Goal: Task Accomplishment & Management: Use online tool/utility

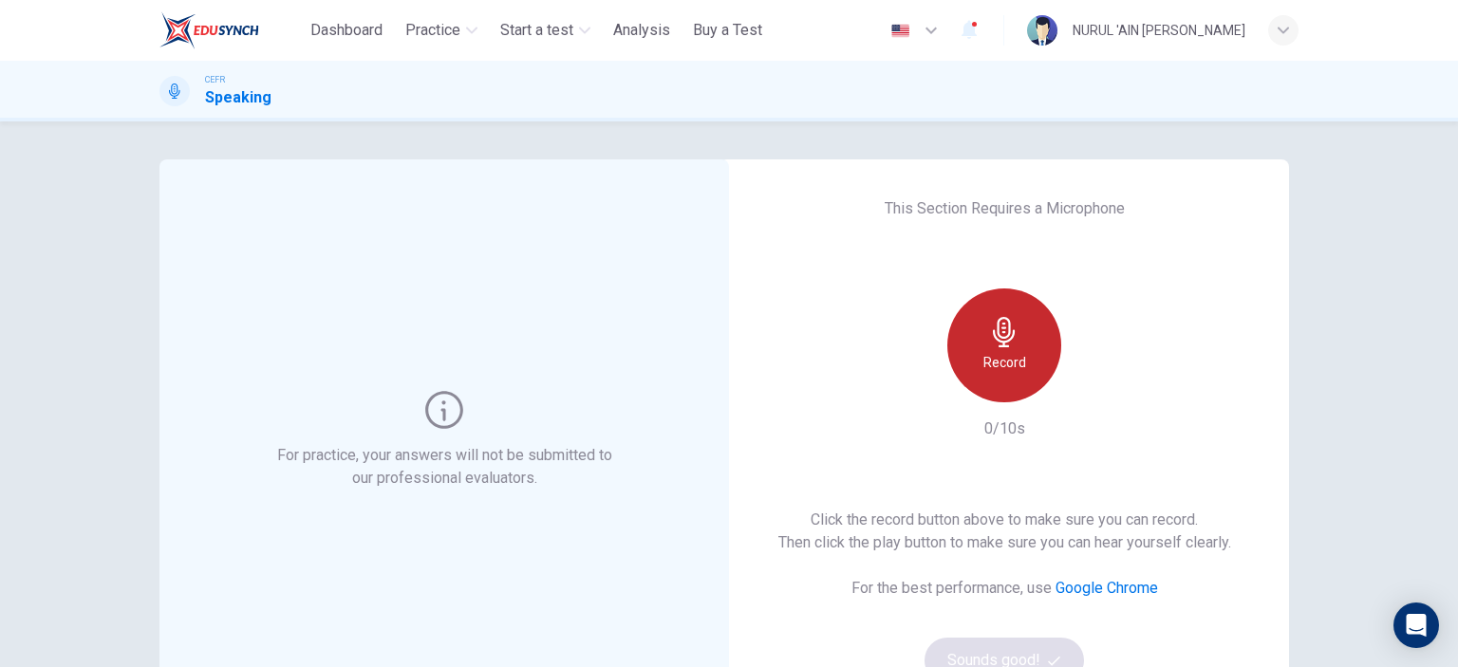
click at [1013, 348] on div "Record" at bounding box center [1004, 346] width 114 height 114
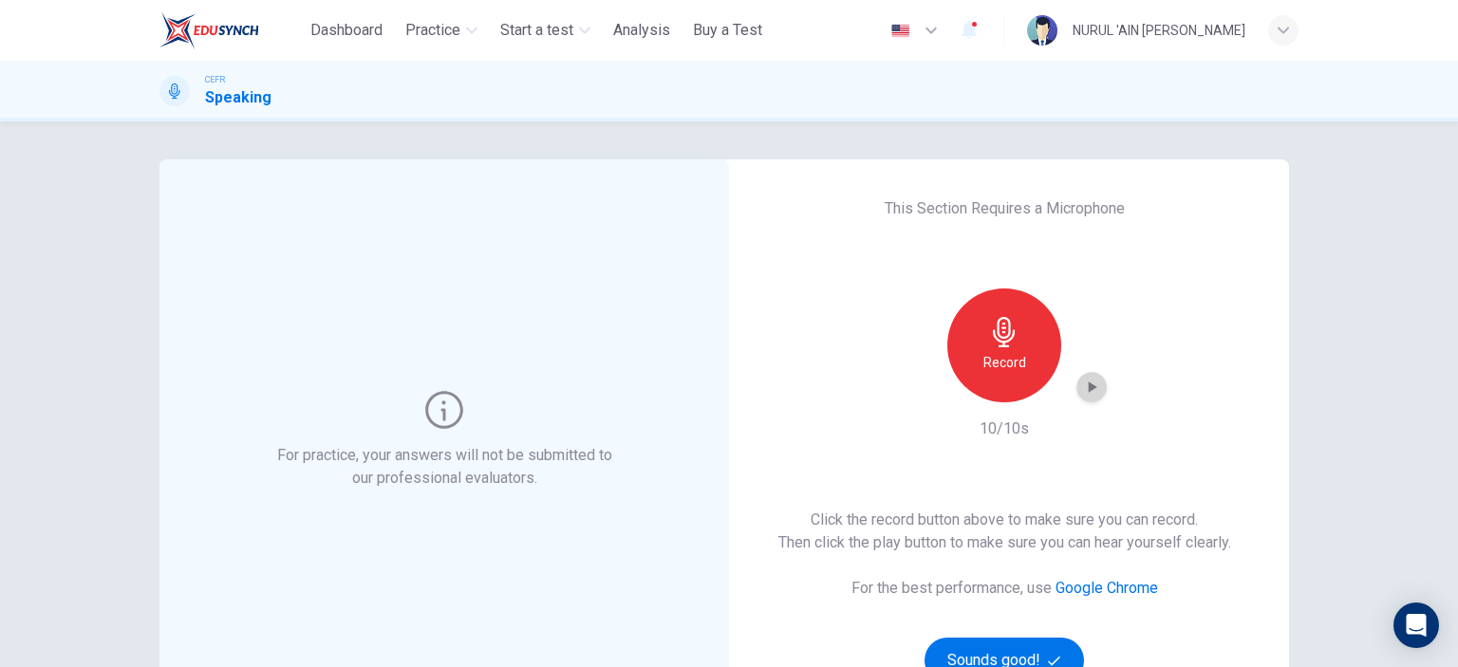
click at [1082, 389] on icon "button" at bounding box center [1091, 387] width 19 height 19
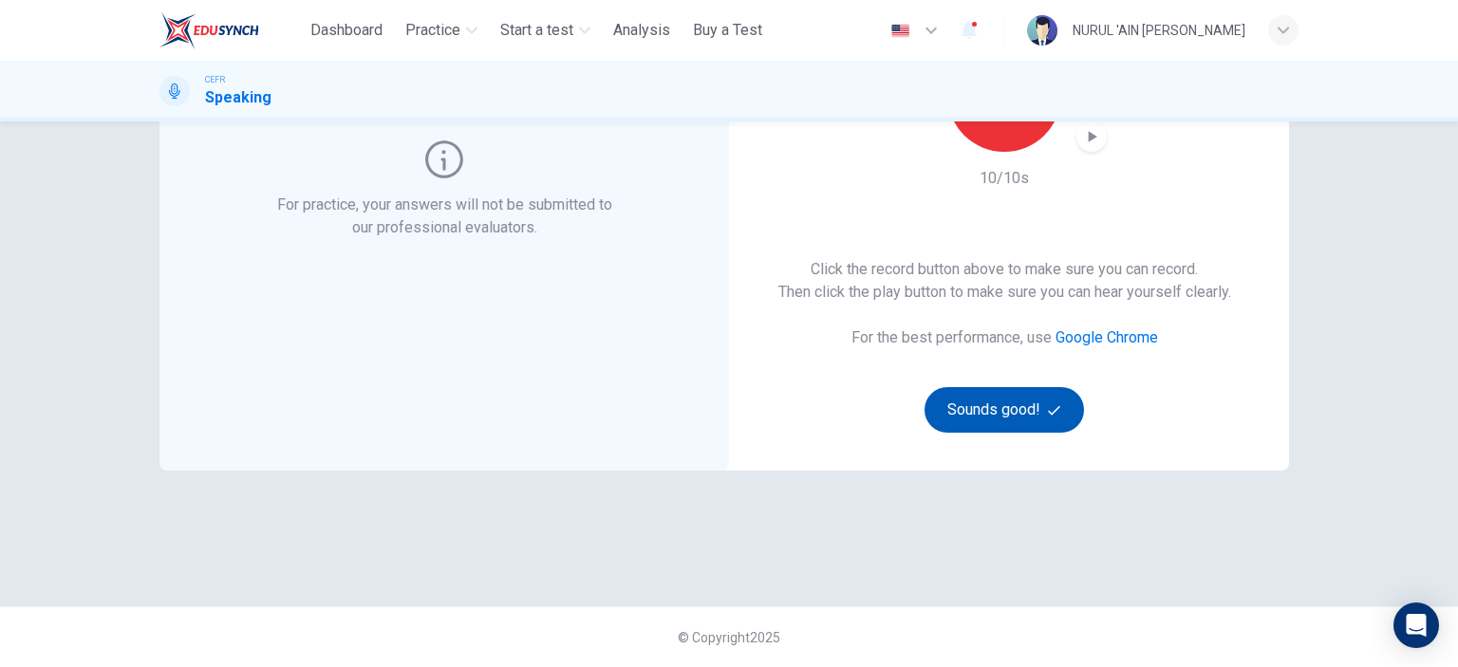
click at [979, 413] on button "Sounds good!" at bounding box center [1004, 410] width 159 height 46
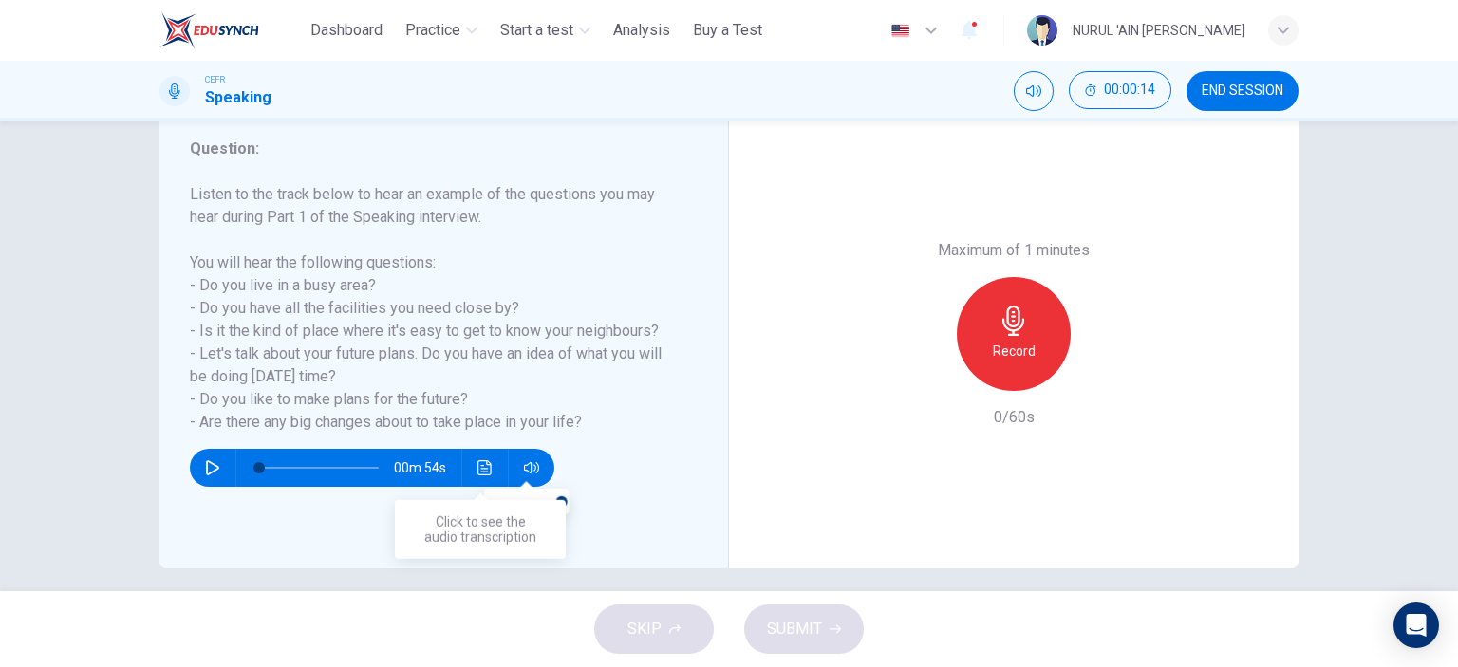
click at [459, 465] on div "00m 54s" at bounding box center [372, 468] width 365 height 38
click at [470, 466] on button "Click to see the audio transcription" at bounding box center [485, 468] width 30 height 38
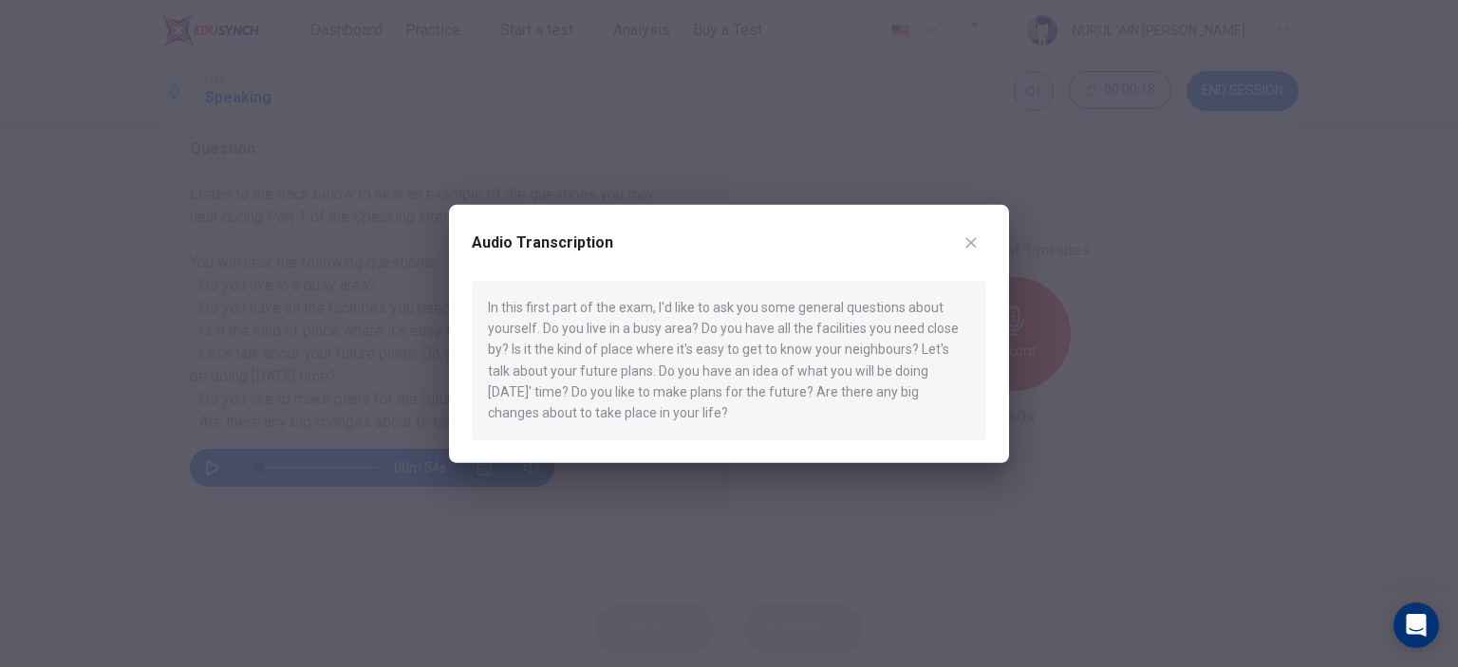
click at [981, 250] on button "button" at bounding box center [971, 242] width 30 height 30
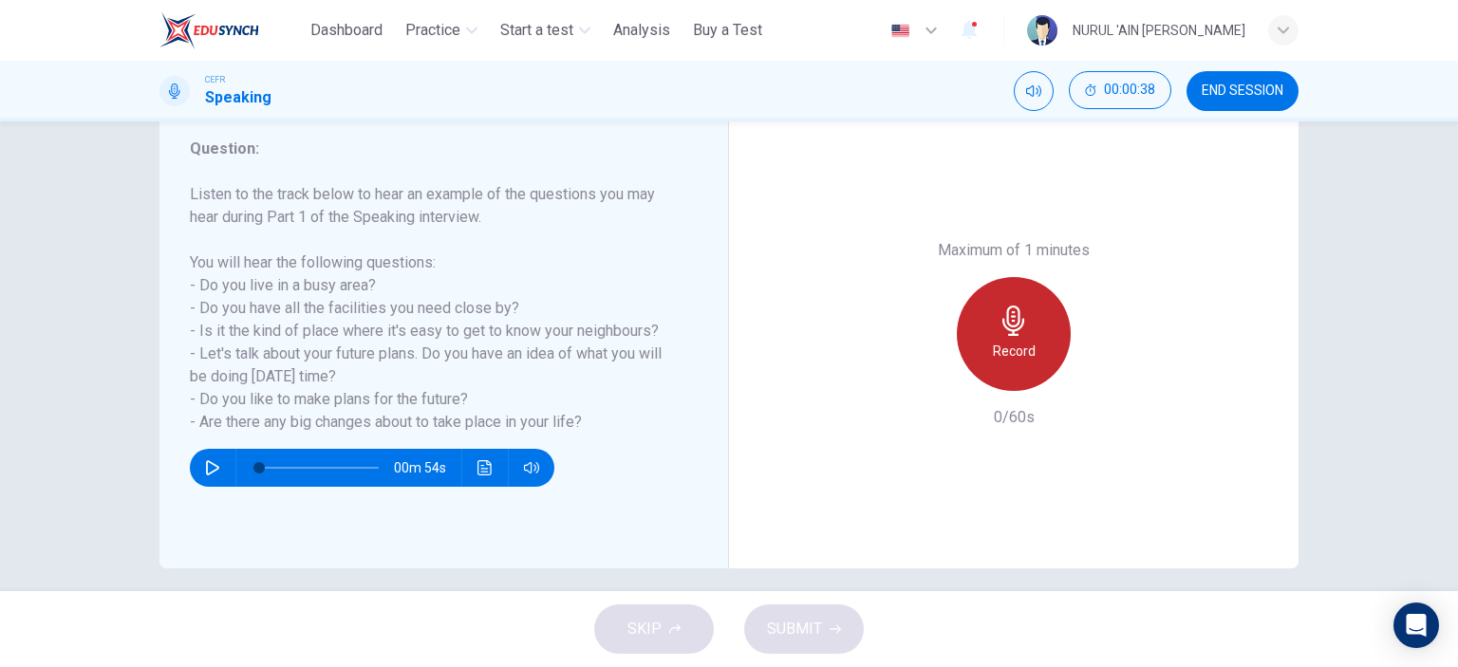
click at [993, 345] on h6 "Record" at bounding box center [1014, 351] width 43 height 23
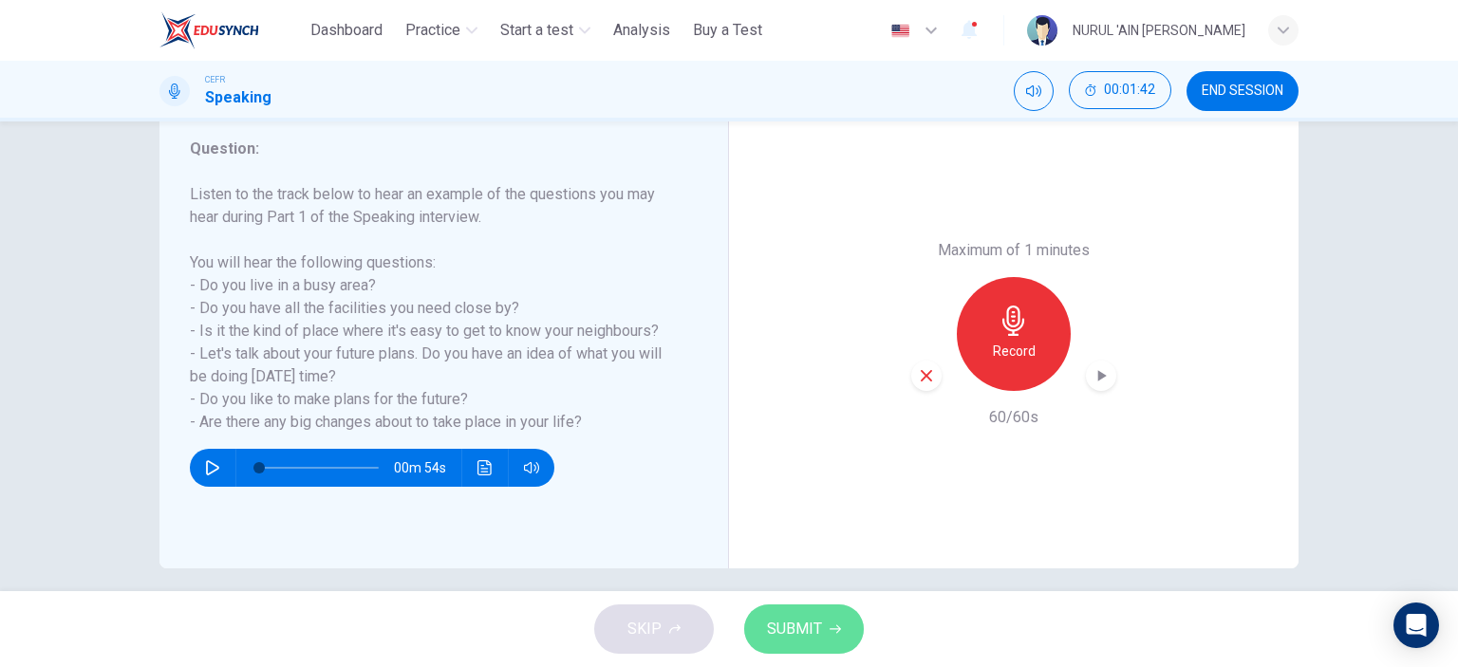
click at [796, 626] on span "SUBMIT" at bounding box center [794, 629] width 55 height 27
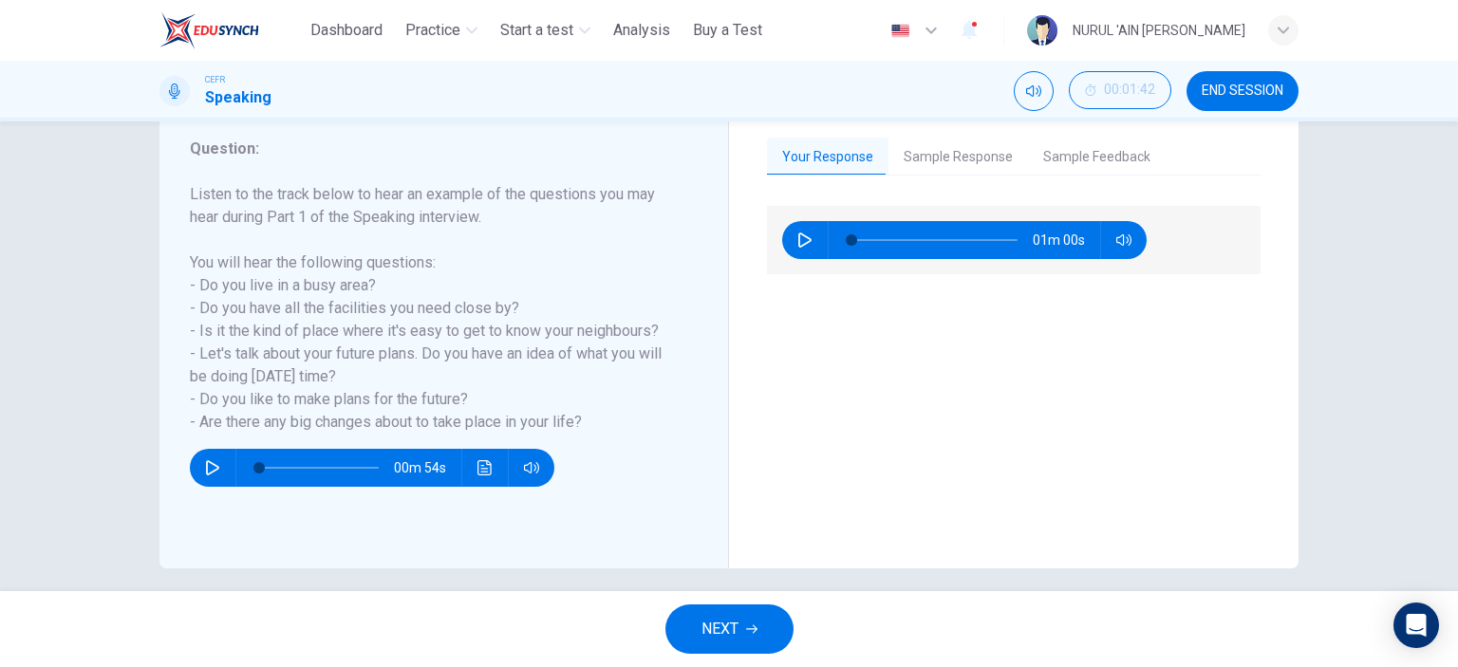
click at [946, 166] on button "Sample Response" at bounding box center [959, 158] width 140 height 40
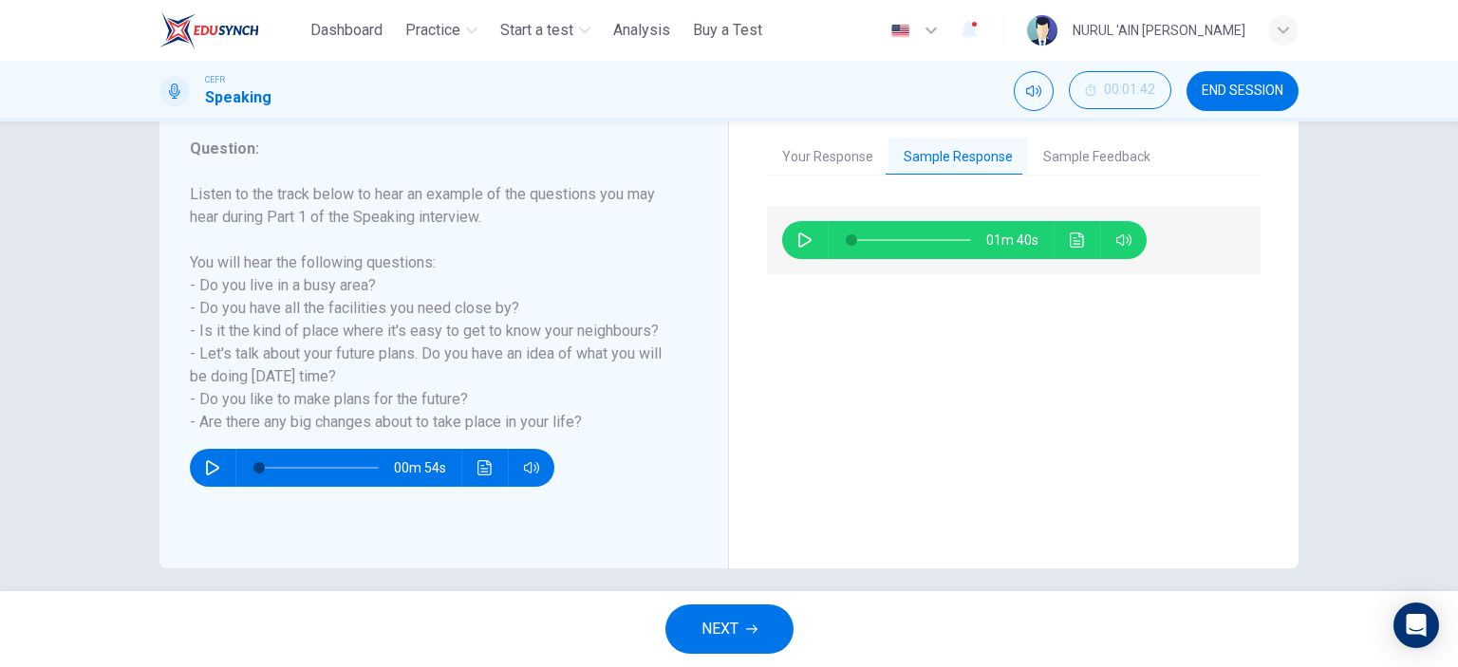
click at [1070, 238] on icon "Click to see the audio transcription" at bounding box center [1077, 240] width 14 height 15
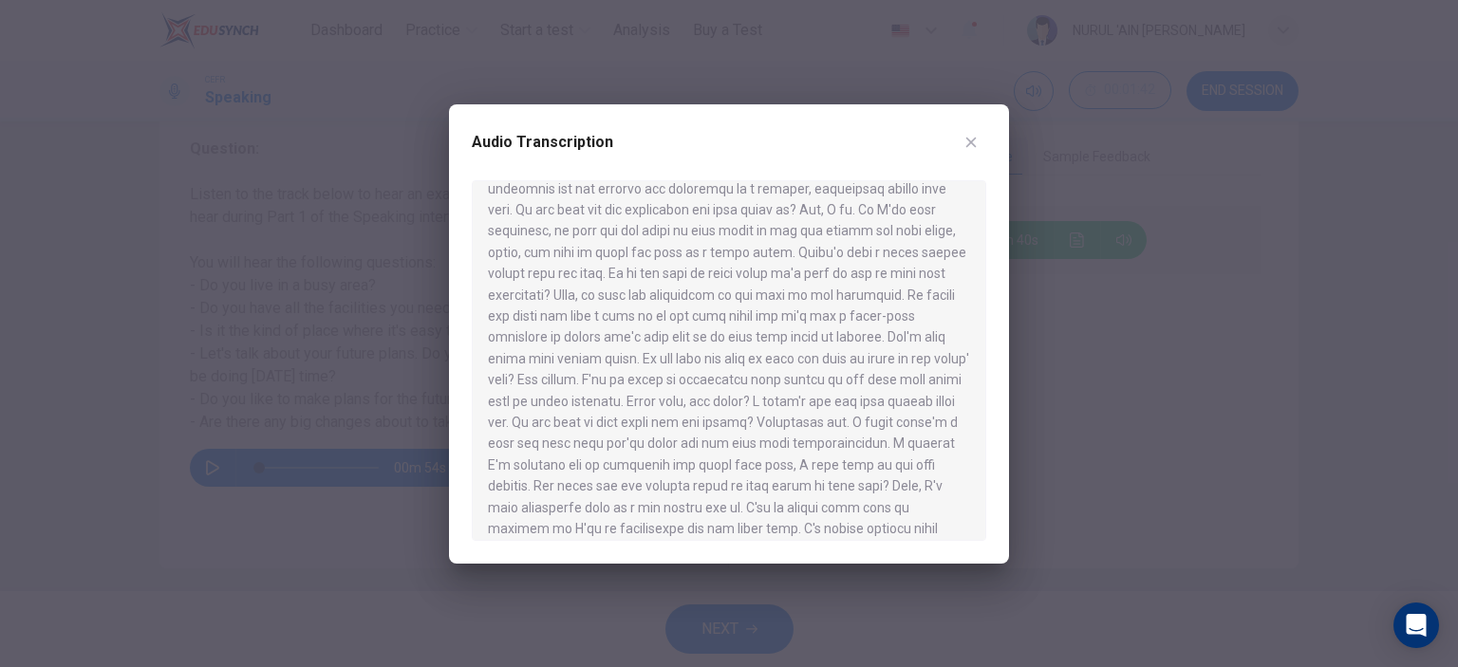
scroll to position [118, 0]
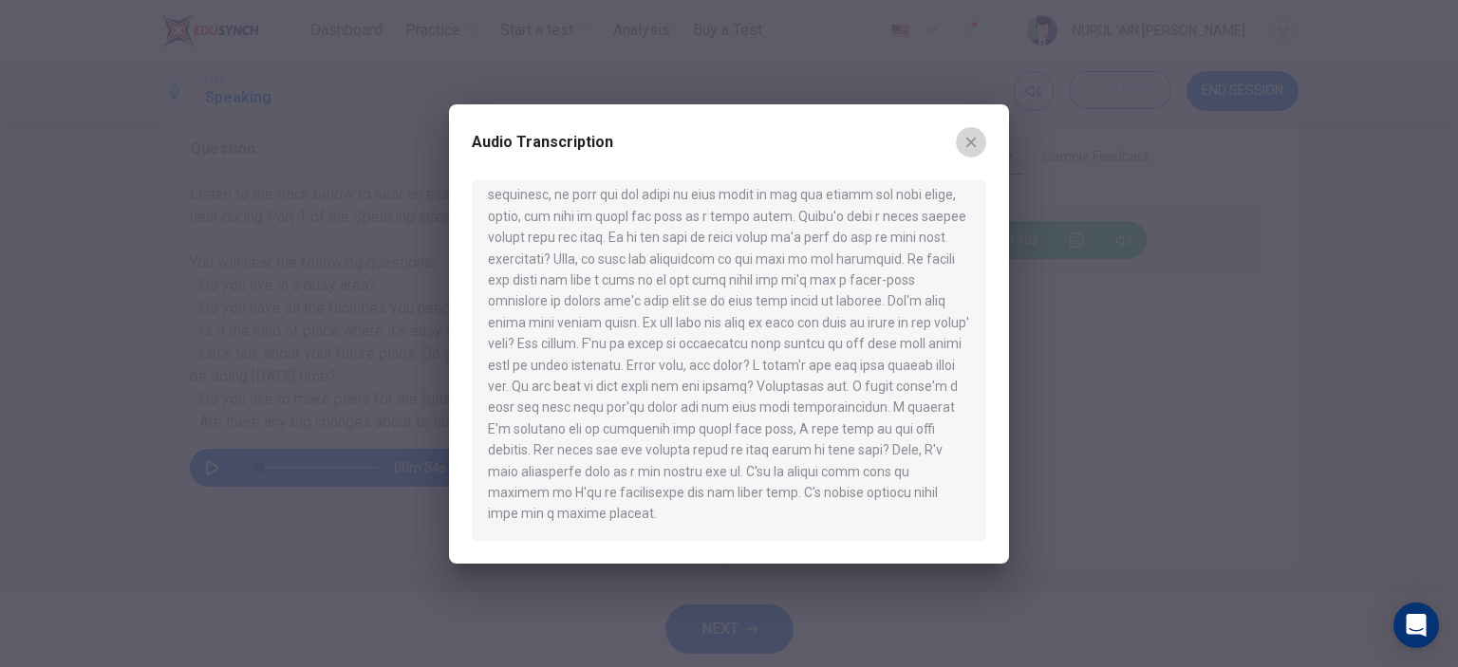
click at [966, 140] on icon "button" at bounding box center [971, 142] width 15 height 15
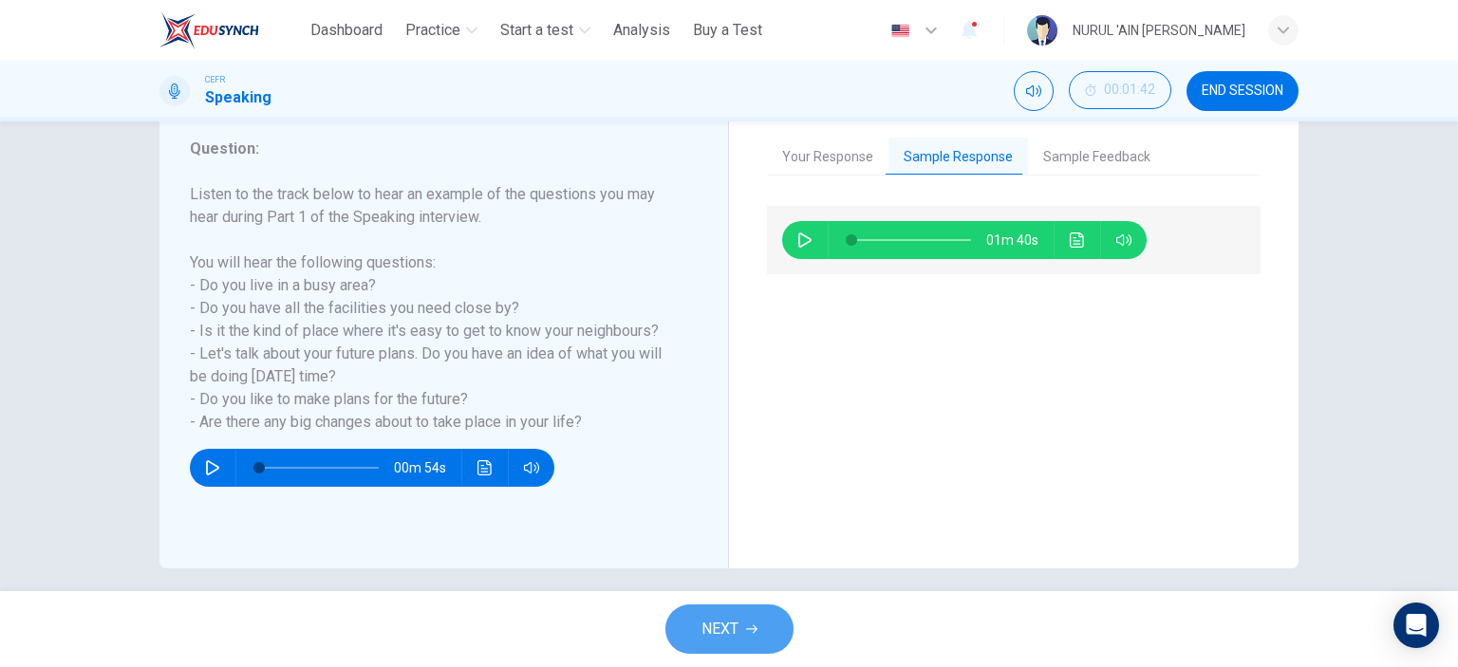
click at [744, 638] on button "NEXT" at bounding box center [729, 629] width 128 height 49
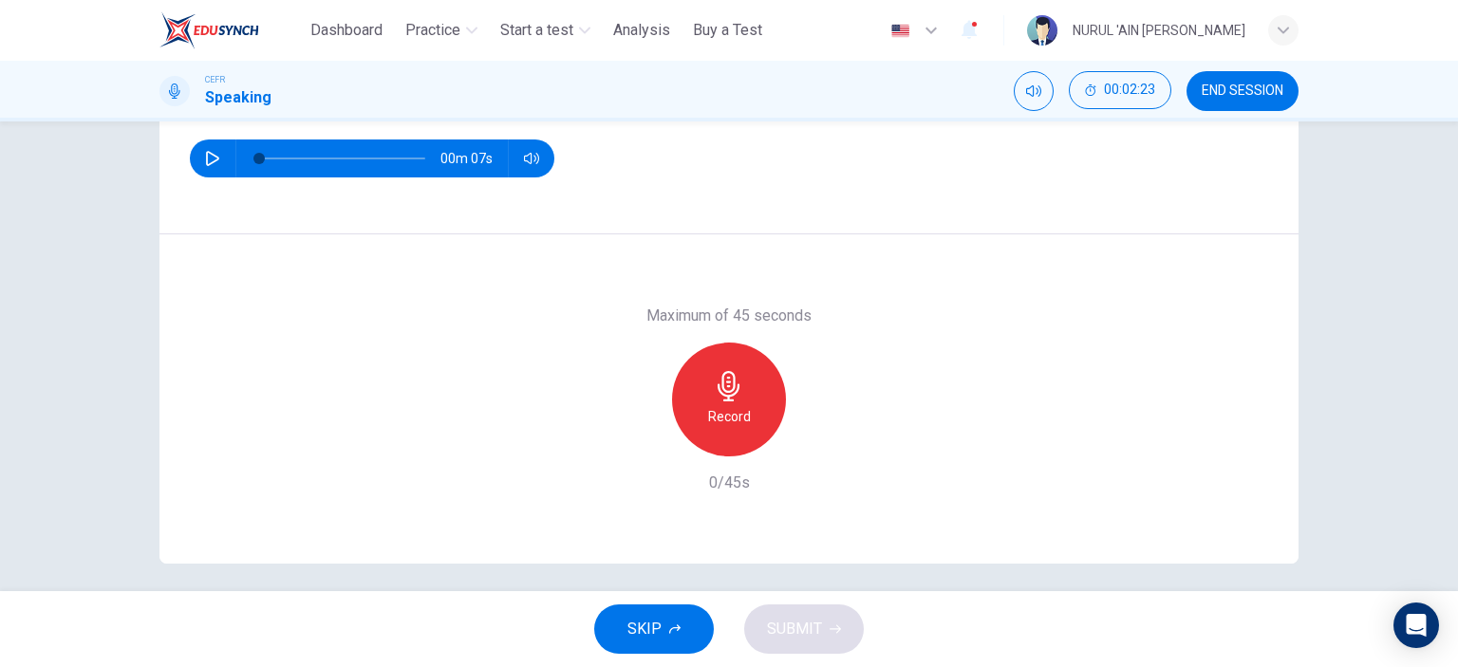
scroll to position [266, 0]
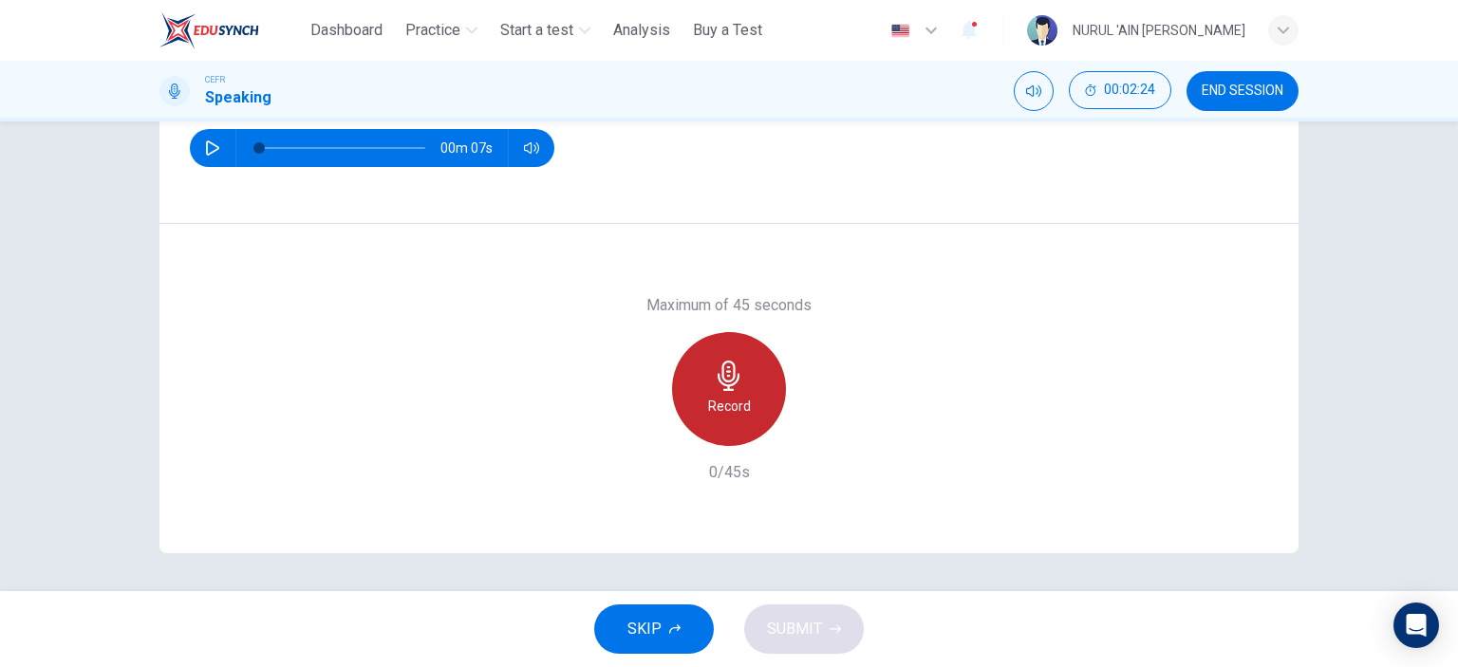
click at [729, 389] on icon "button" at bounding box center [729, 376] width 30 height 30
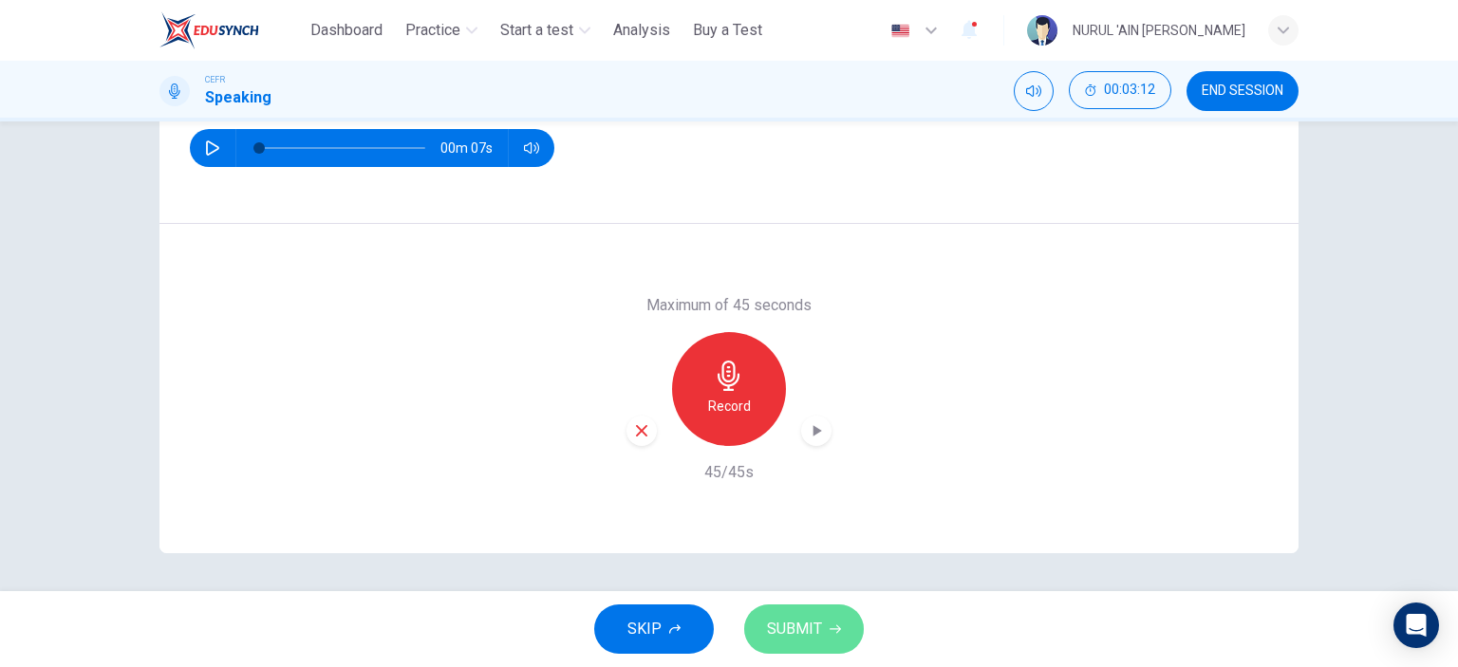
click at [830, 626] on icon "button" at bounding box center [835, 629] width 11 height 11
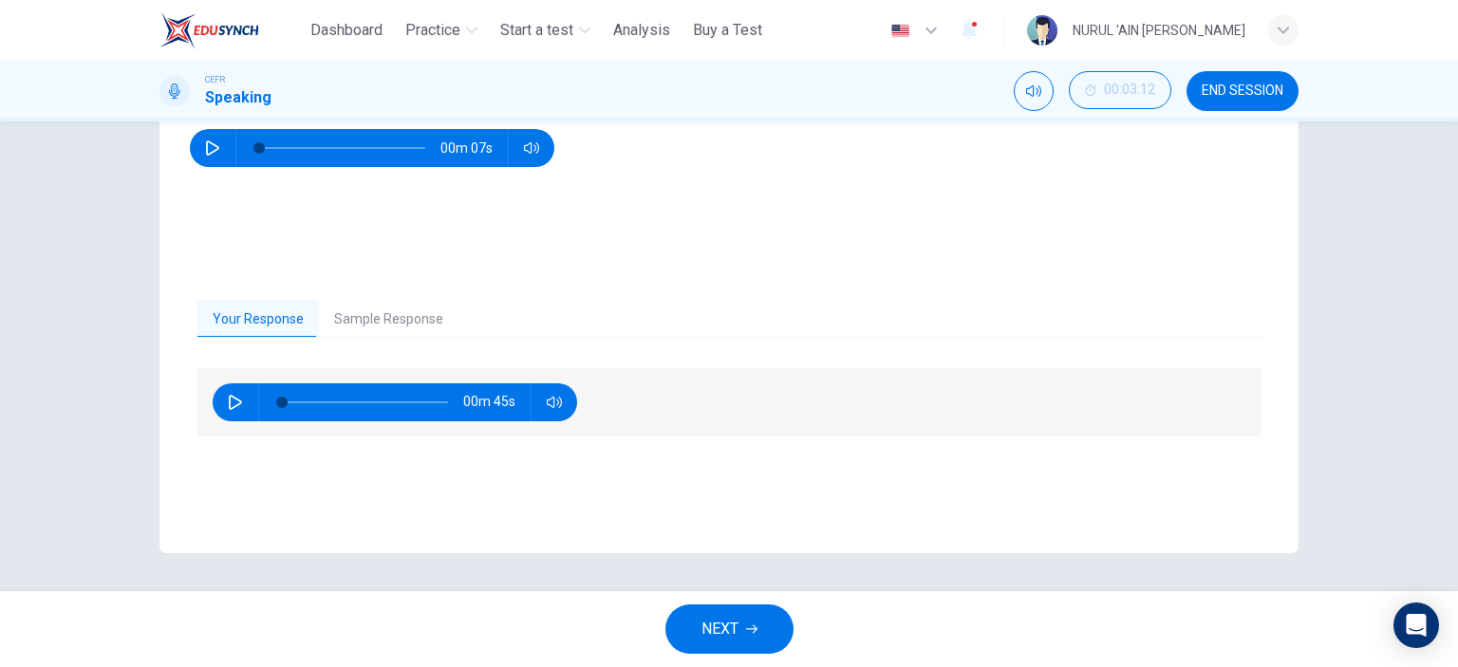
click at [376, 318] on button "Sample Response" at bounding box center [389, 320] width 140 height 40
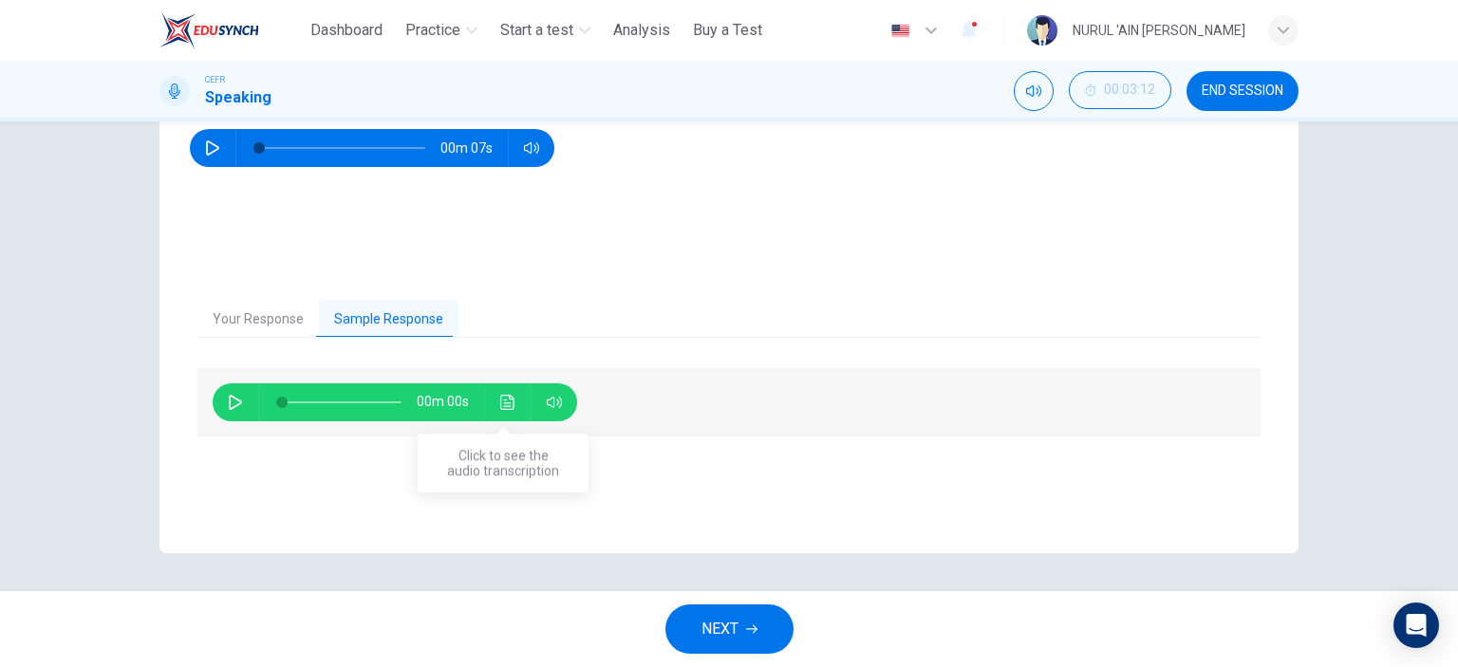
click at [509, 401] on icon "Click to see the audio transcription" at bounding box center [507, 402] width 15 height 15
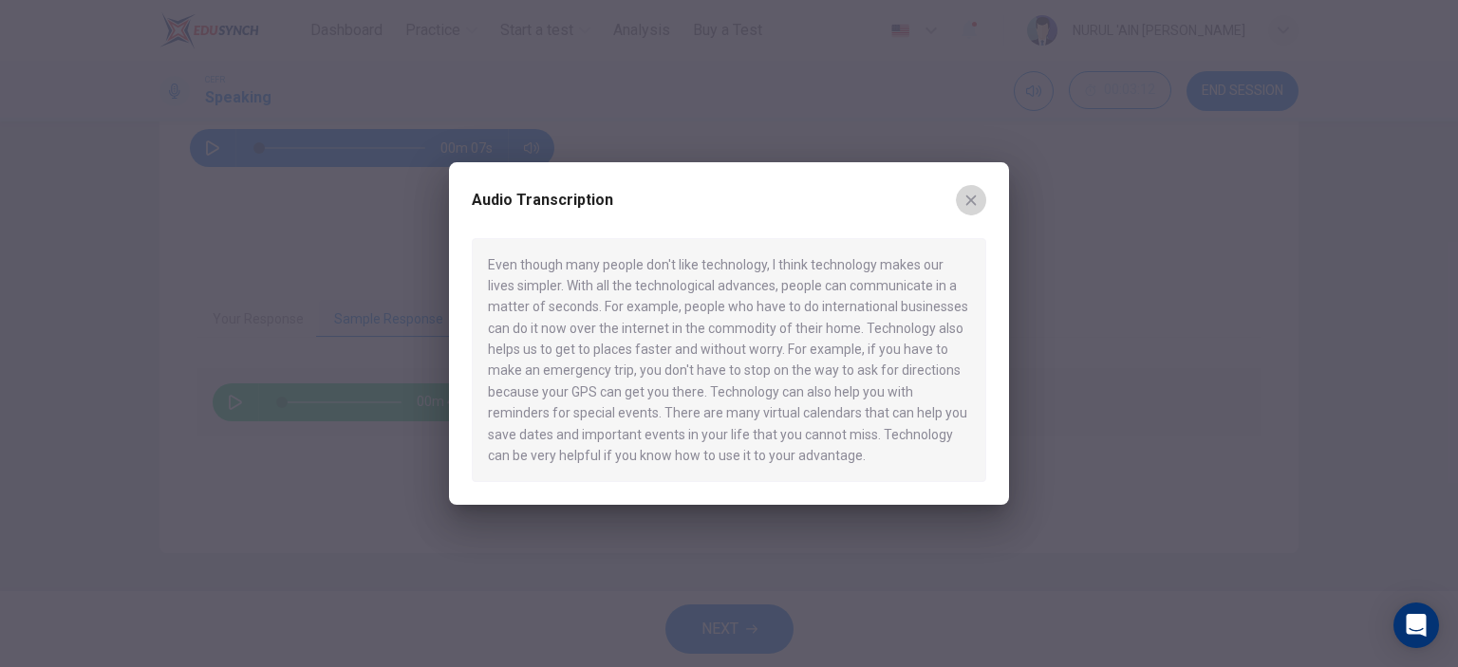
click at [974, 193] on icon "button" at bounding box center [971, 200] width 15 height 15
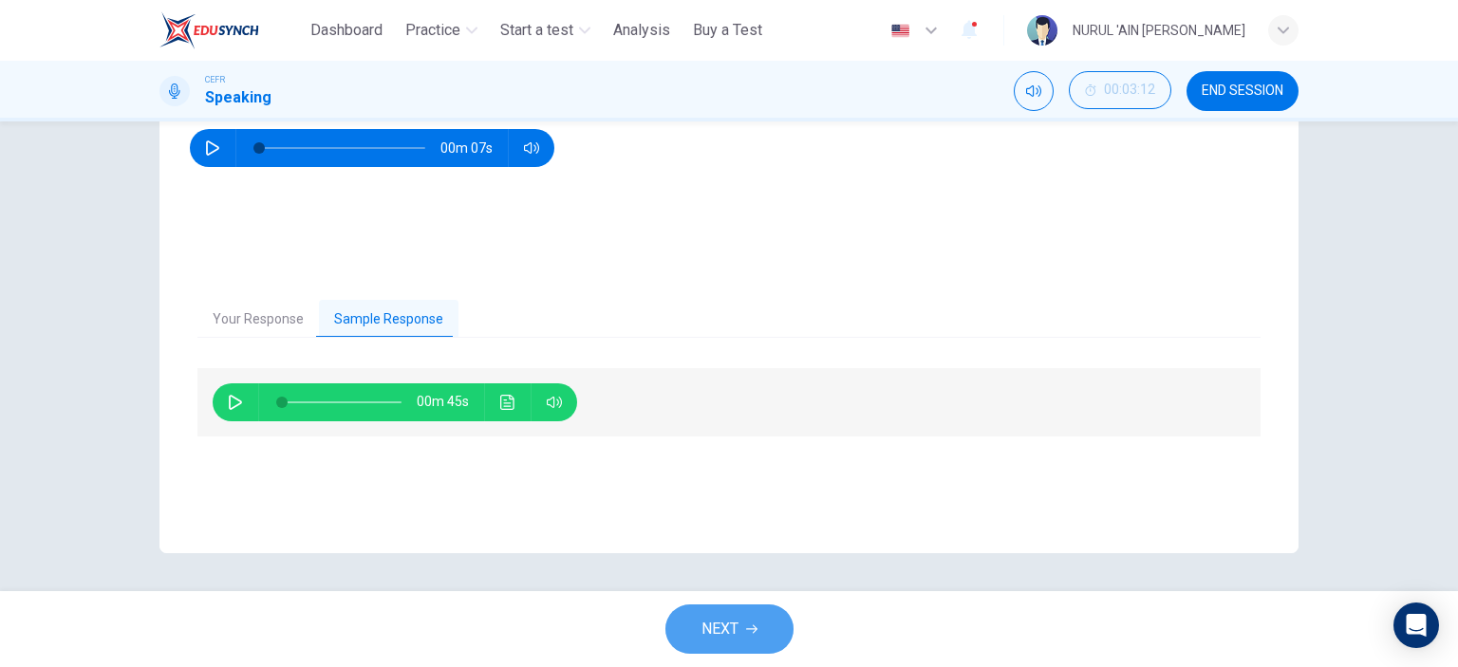
click at [771, 633] on button "NEXT" at bounding box center [729, 629] width 128 height 49
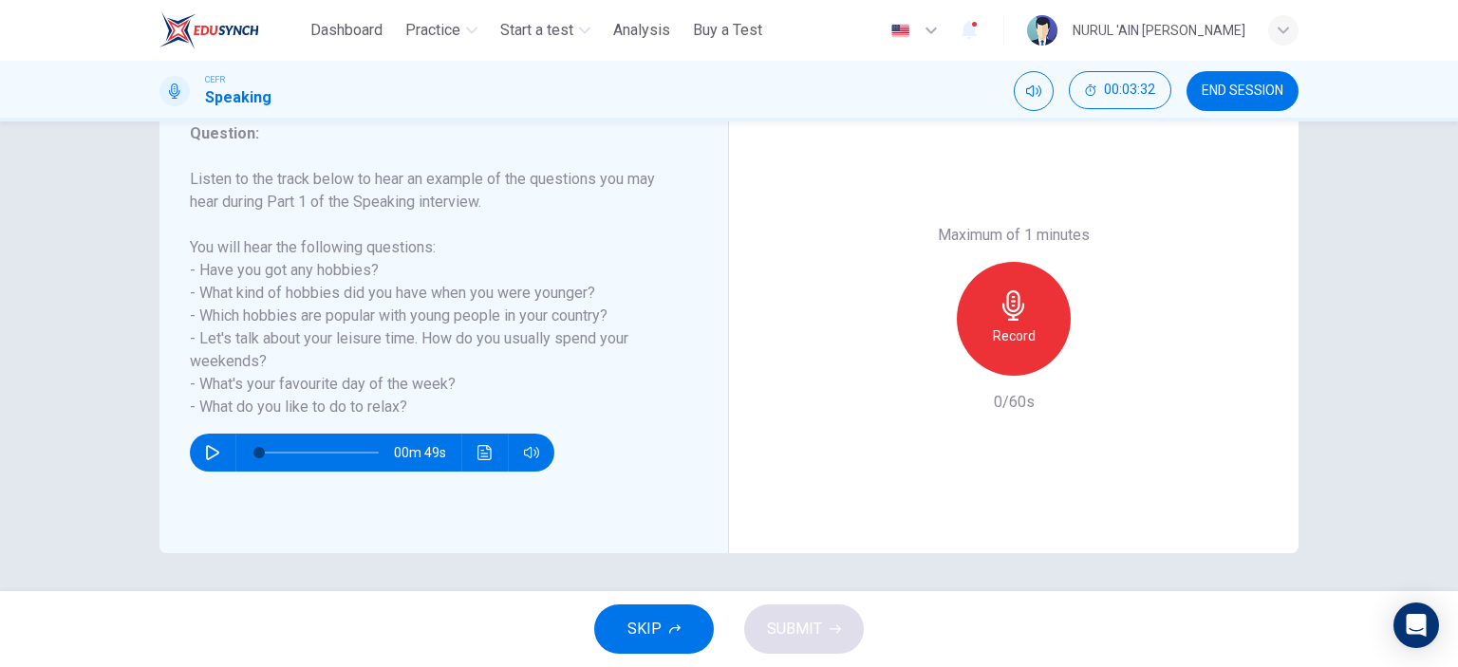
click at [617, 635] on button "SKIP" at bounding box center [654, 629] width 120 height 49
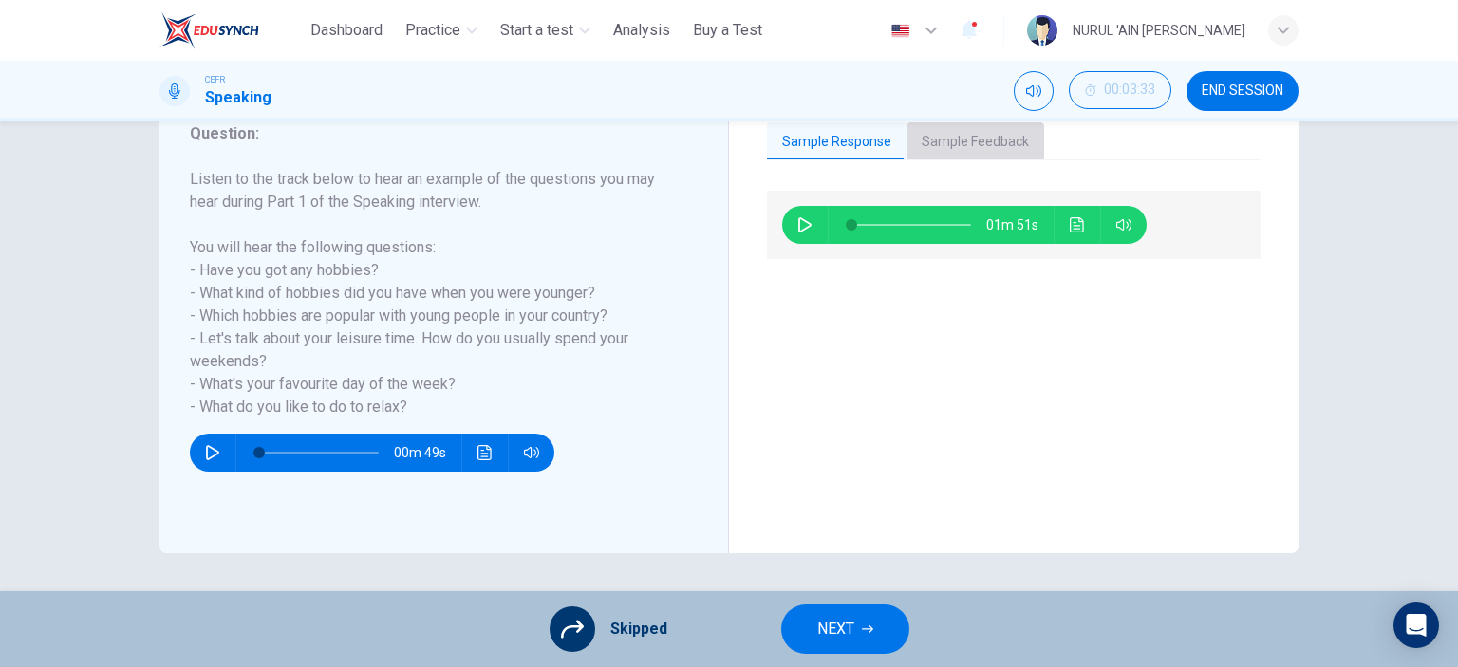
click at [958, 137] on button "Sample Feedback" at bounding box center [976, 142] width 138 height 40
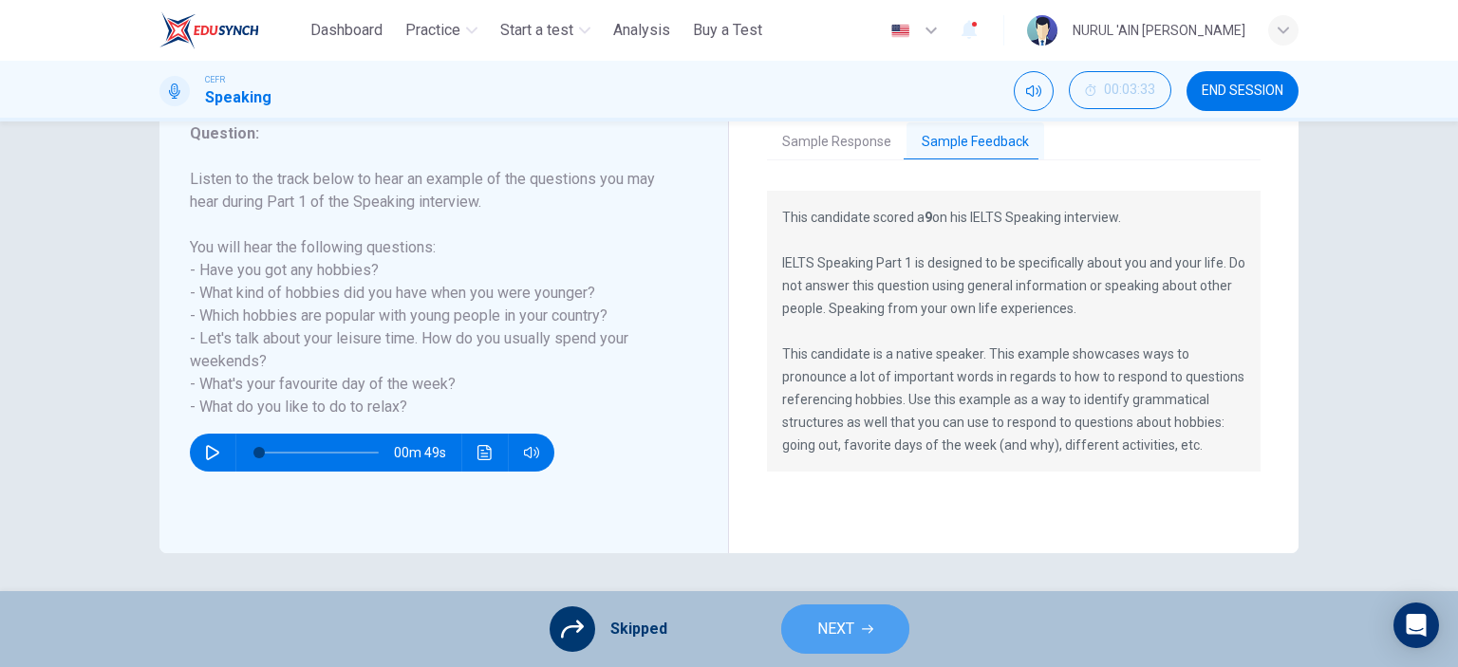
click at [809, 619] on button "NEXT" at bounding box center [845, 629] width 128 height 49
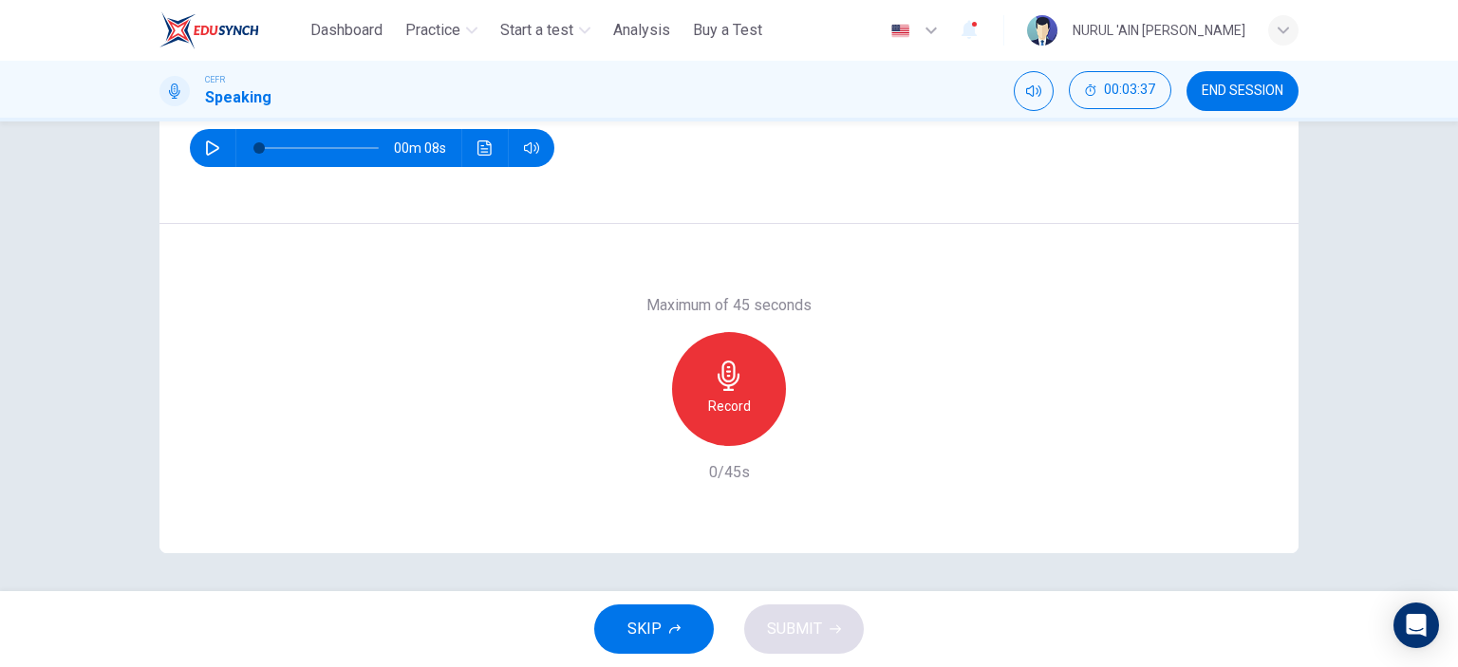
click at [737, 395] on h6 "Record" at bounding box center [729, 406] width 43 height 23
click at [809, 621] on span "SUBMIT" at bounding box center [794, 629] width 55 height 27
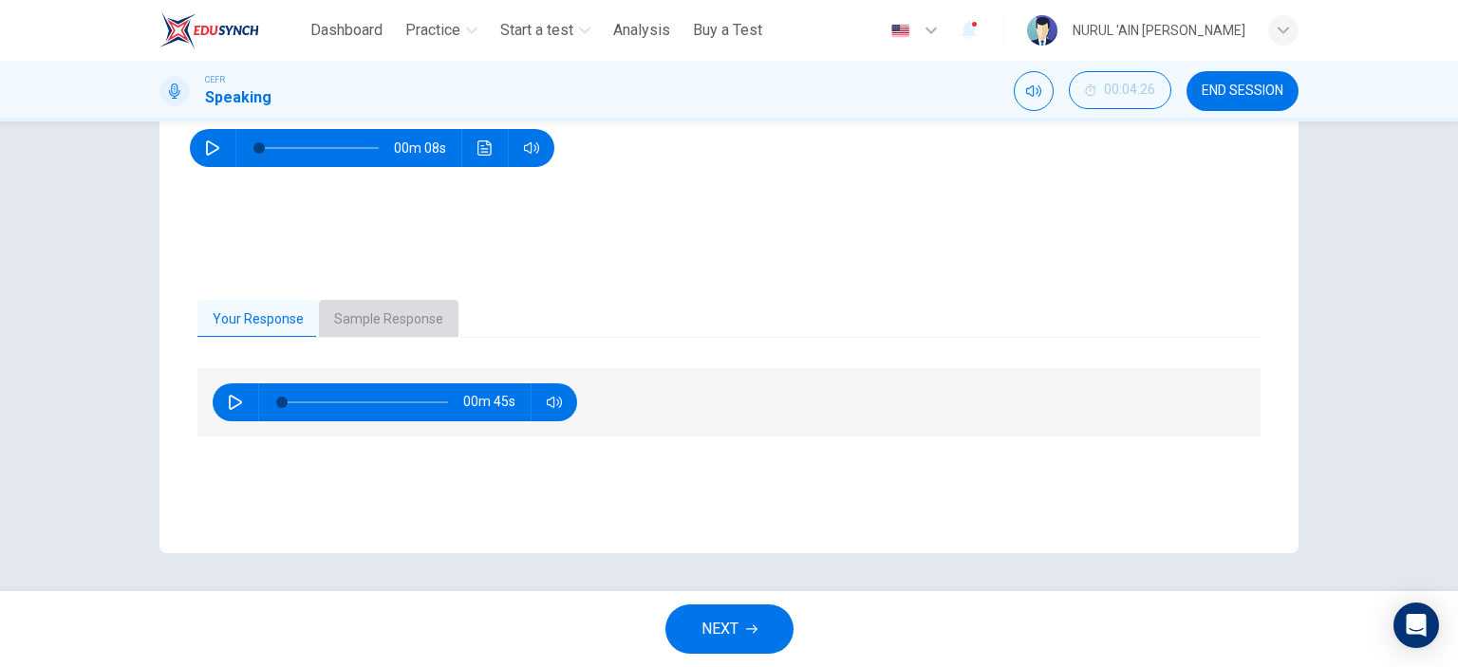
click at [410, 315] on button "Sample Response" at bounding box center [389, 320] width 140 height 40
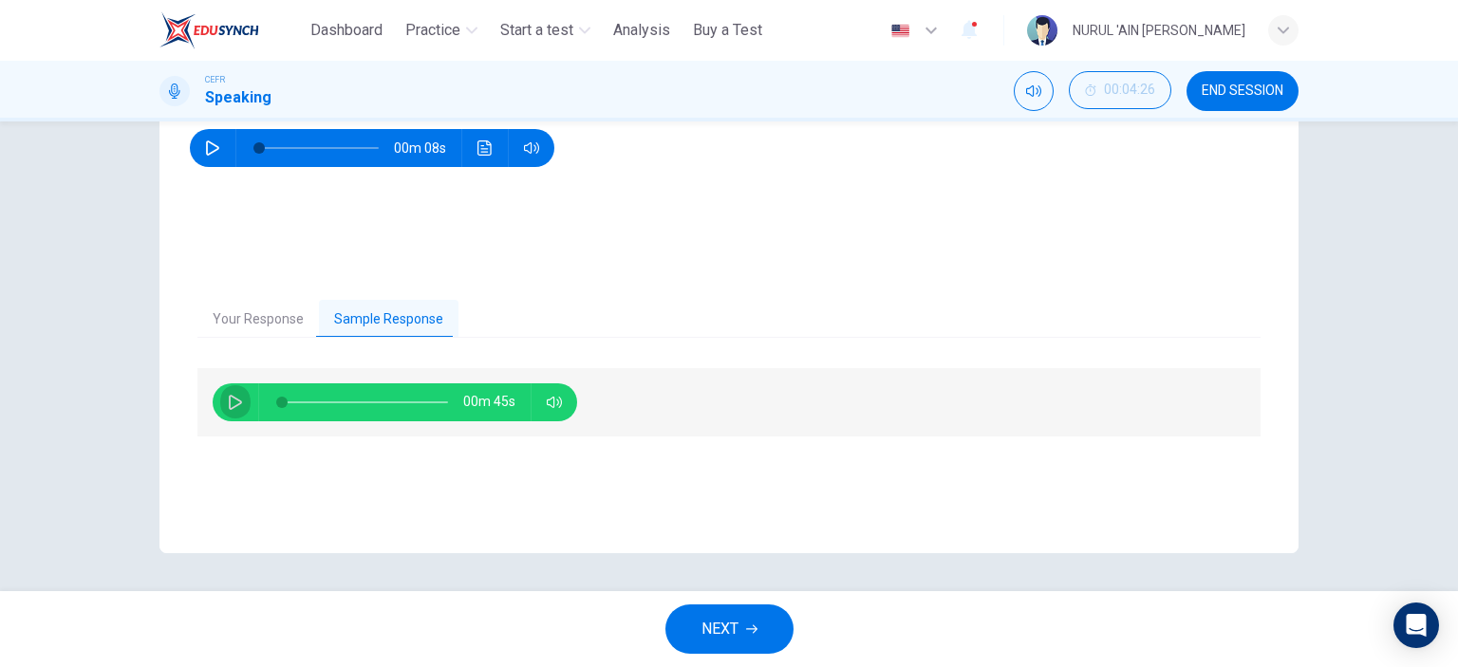
click at [220, 397] on button "button" at bounding box center [235, 403] width 30 height 38
drag, startPoint x: 311, startPoint y: 401, endPoint x: 384, endPoint y: 399, distance: 73.1
click at [345, 399] on span at bounding box center [338, 402] width 11 height 11
type input "**"
click at [743, 642] on button "NEXT" at bounding box center [729, 629] width 128 height 49
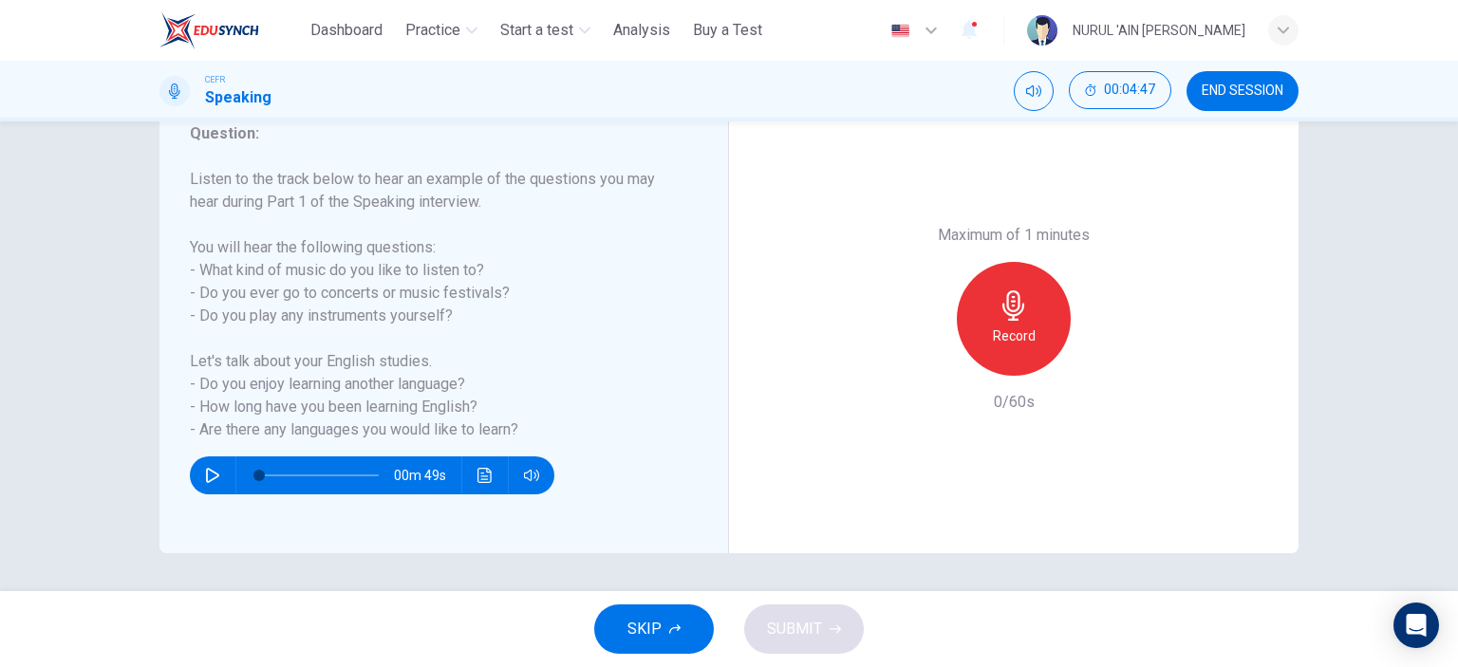
click at [985, 326] on div "Record" at bounding box center [1014, 319] width 114 height 114
click at [1000, 334] on h6 "Stop" at bounding box center [1014, 336] width 28 height 23
click at [925, 365] on icon "button" at bounding box center [926, 360] width 17 height 17
click at [1025, 315] on div "Record" at bounding box center [1014, 319] width 114 height 114
click at [838, 624] on icon "button" at bounding box center [835, 629] width 11 height 11
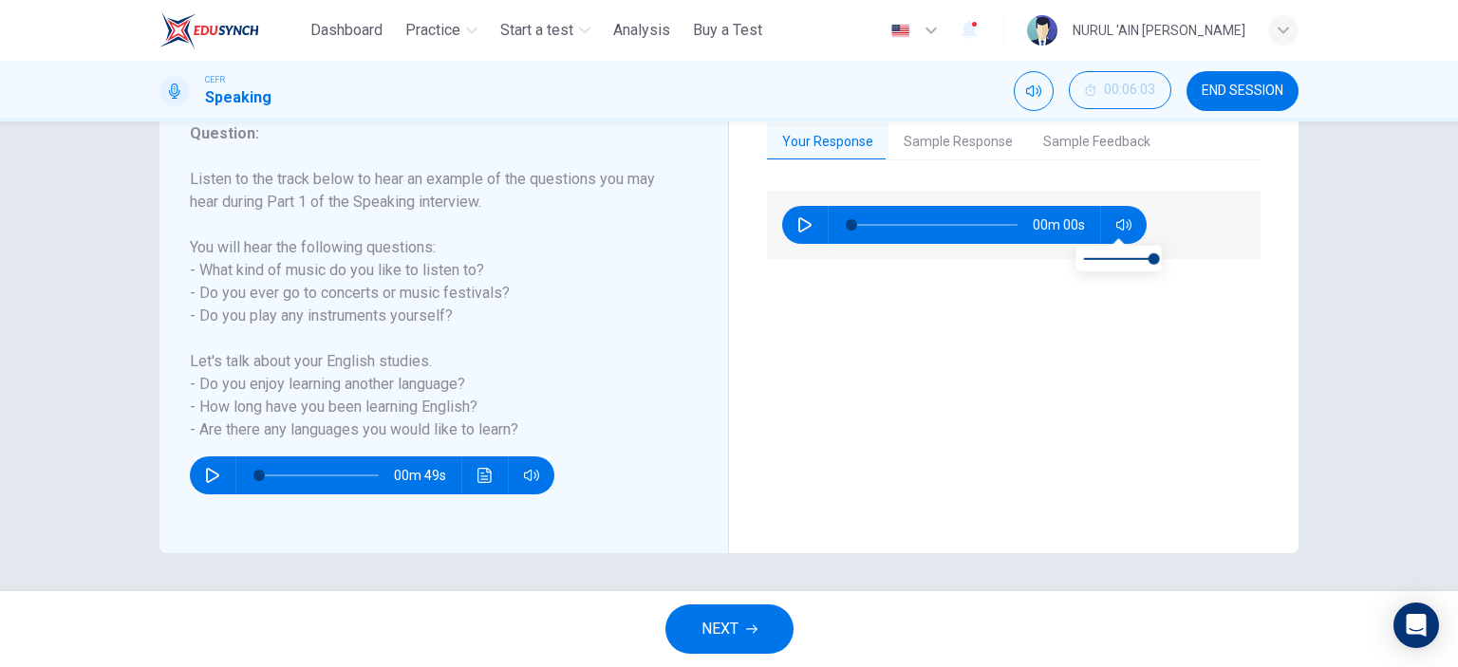
click at [986, 131] on button "Sample Response" at bounding box center [959, 142] width 140 height 40
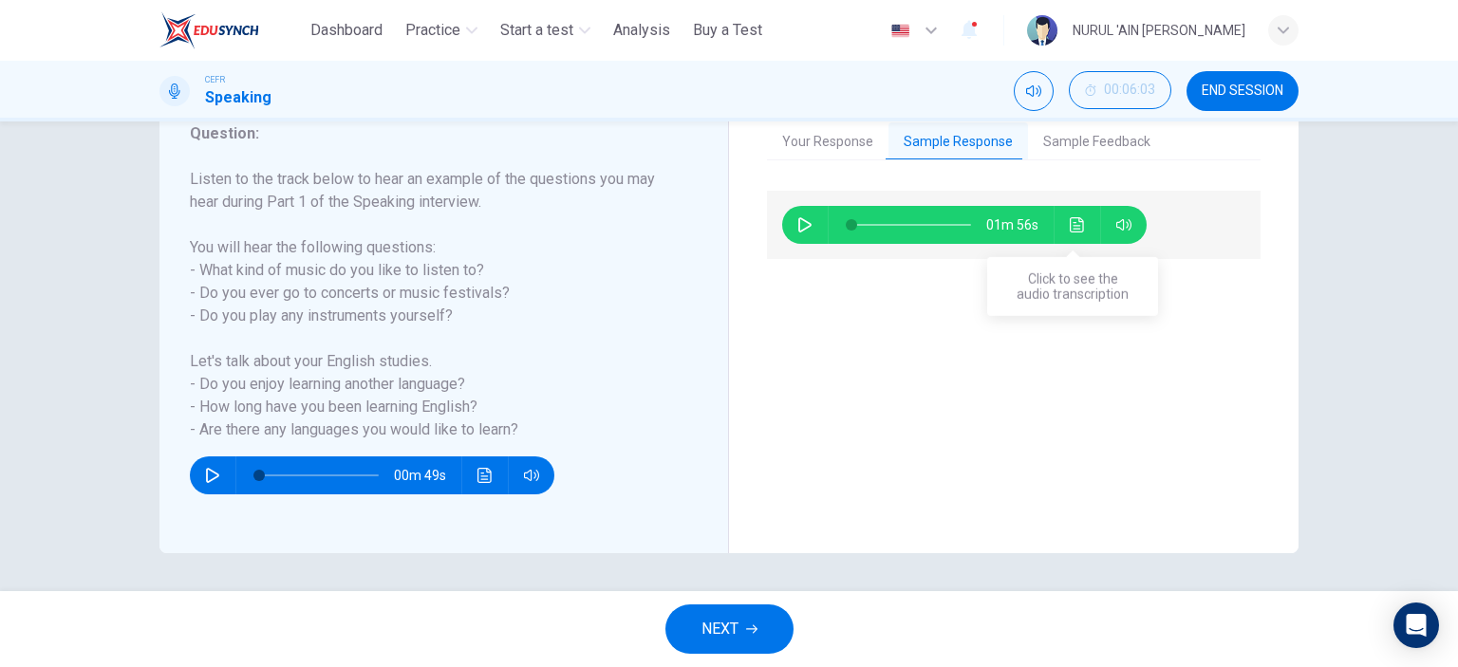
click at [1070, 227] on icon "Click to see the audio transcription" at bounding box center [1077, 224] width 14 height 15
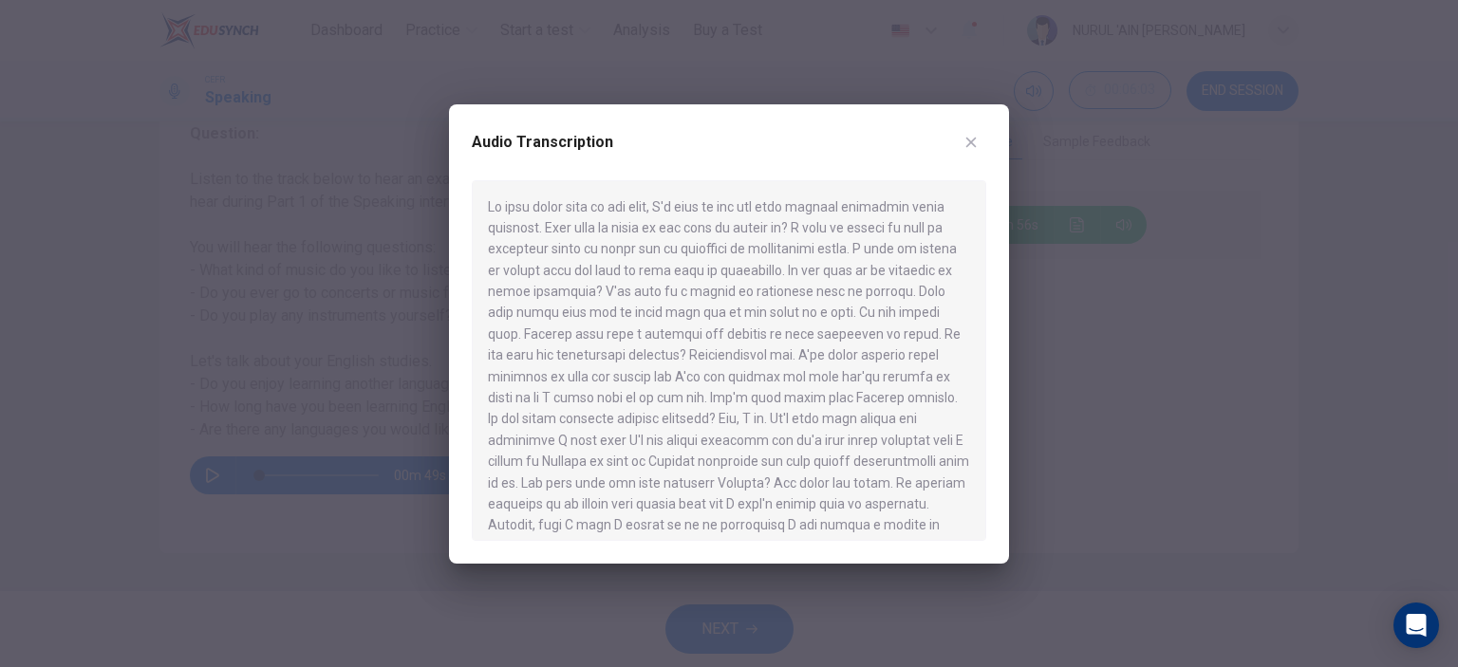
click at [944, 141] on div "Audio Transcription" at bounding box center [729, 153] width 515 height 53
click at [969, 141] on icon "button" at bounding box center [971, 142] width 15 height 15
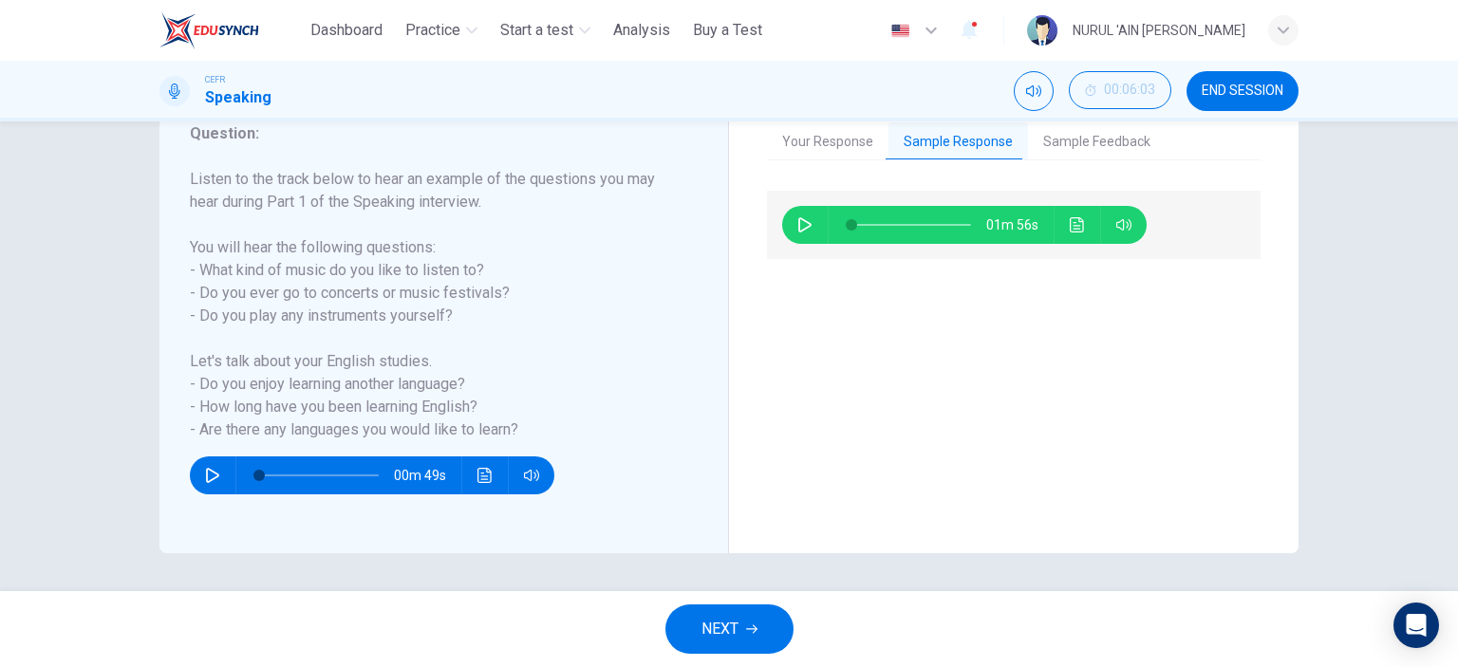
click at [764, 633] on button "NEXT" at bounding box center [729, 629] width 128 height 49
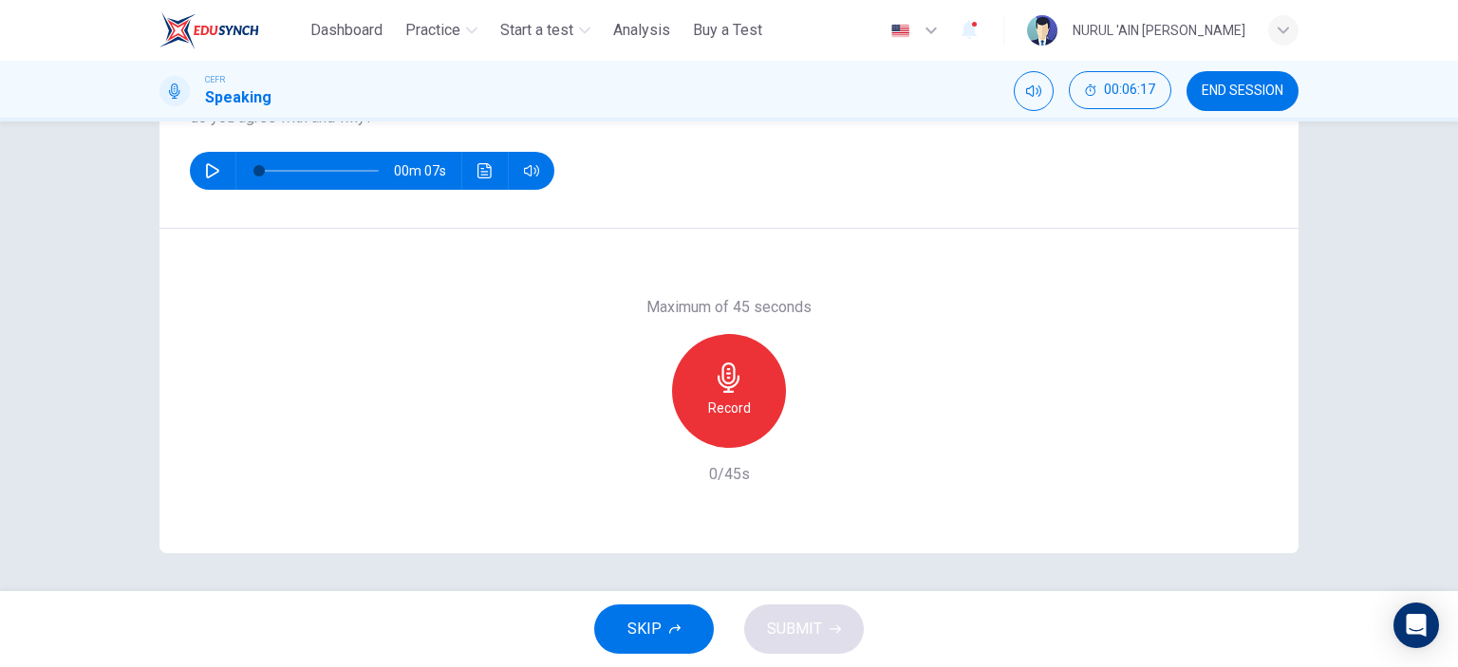
click at [734, 401] on h6 "Record" at bounding box center [729, 408] width 43 height 23
click at [737, 430] on div "Stop" at bounding box center [729, 391] width 114 height 114
click at [821, 628] on button "SUBMIT" at bounding box center [804, 629] width 120 height 49
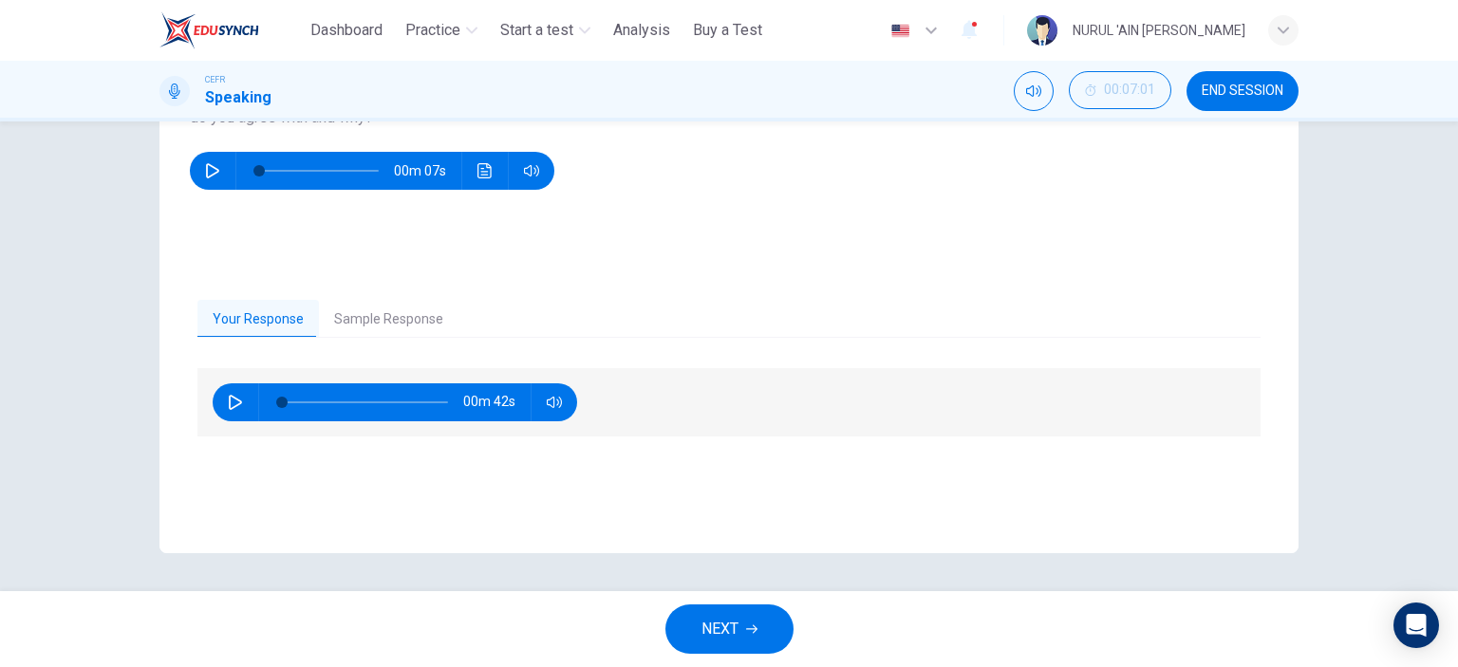
click at [397, 323] on button "Sample Response" at bounding box center [389, 320] width 140 height 40
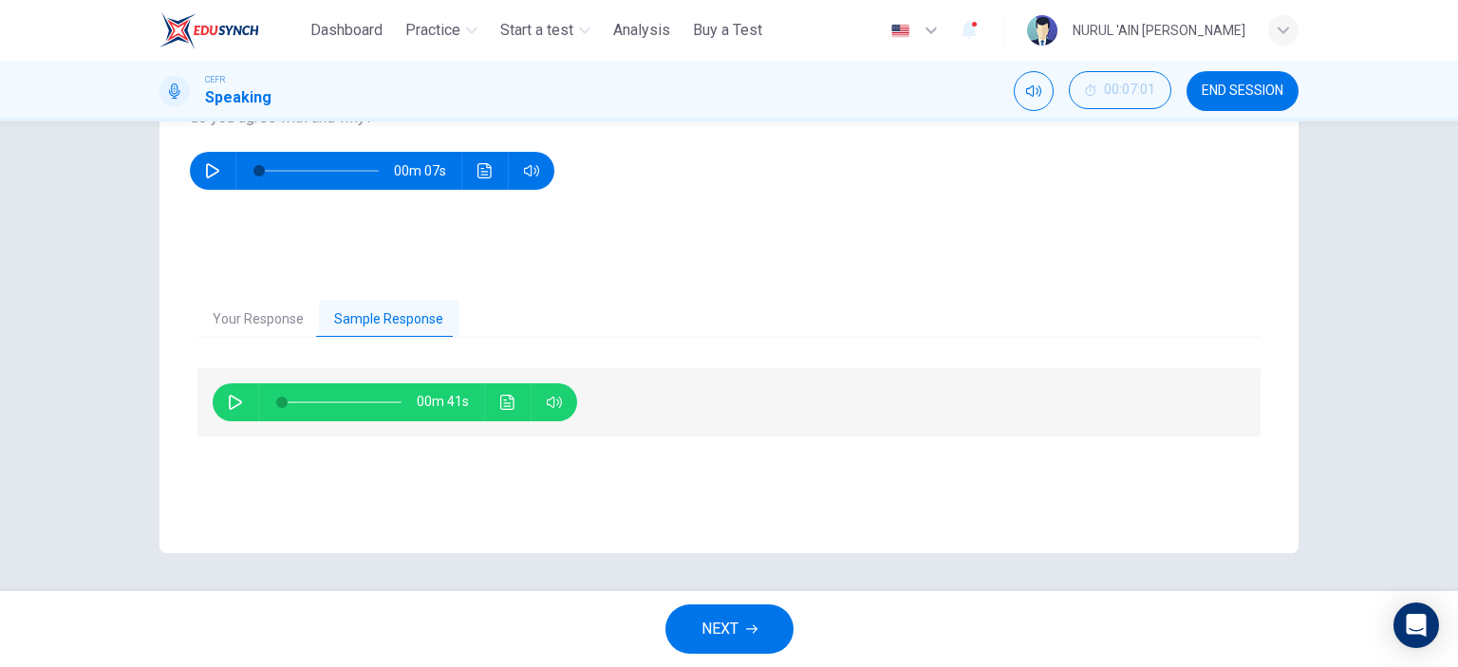
click at [500, 401] on icon "Click to see the audio transcription" at bounding box center [507, 402] width 15 height 15
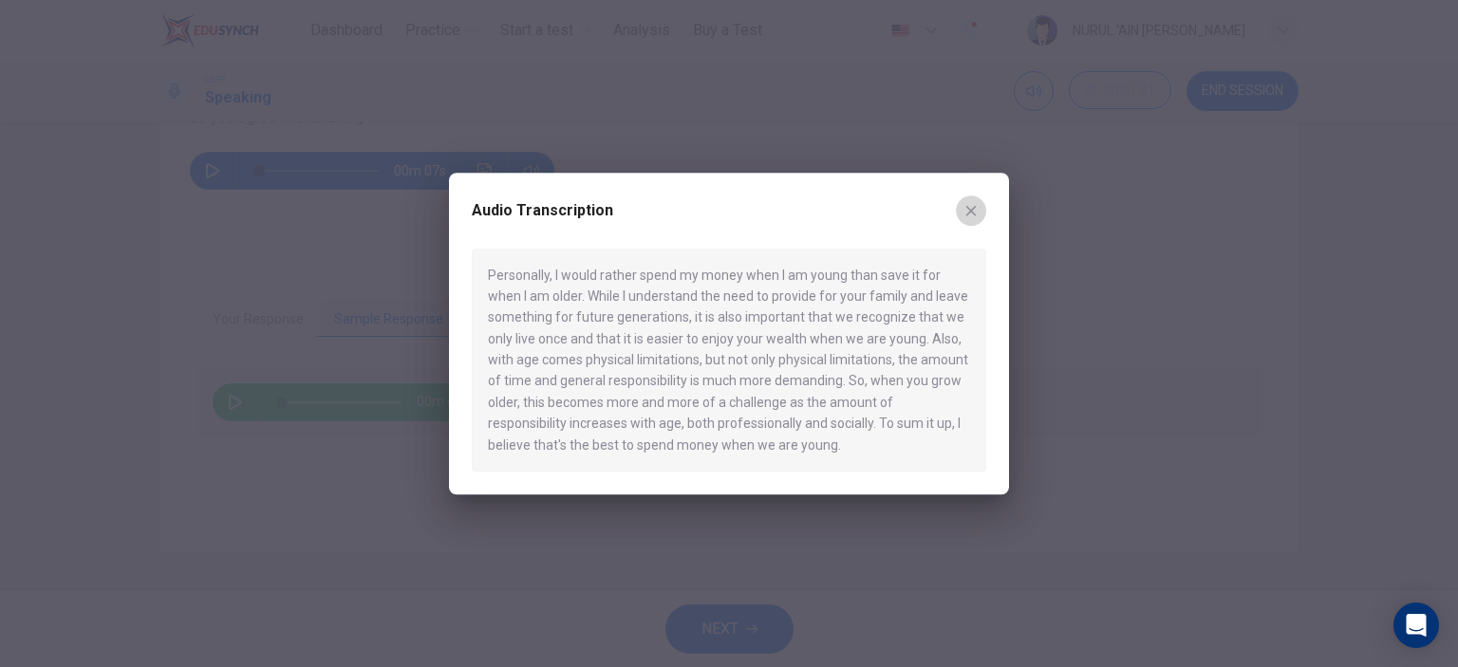
click at [972, 201] on button "button" at bounding box center [971, 211] width 30 height 30
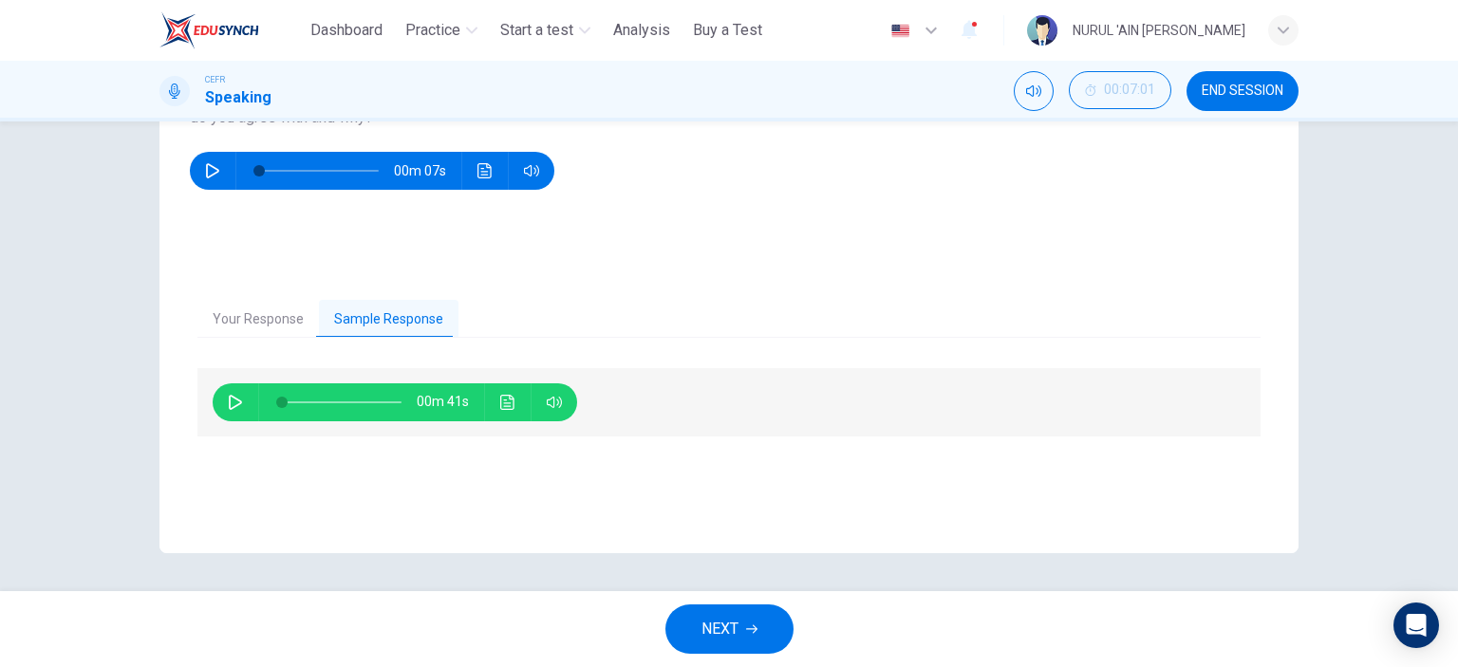
click at [743, 614] on button "NEXT" at bounding box center [729, 629] width 128 height 49
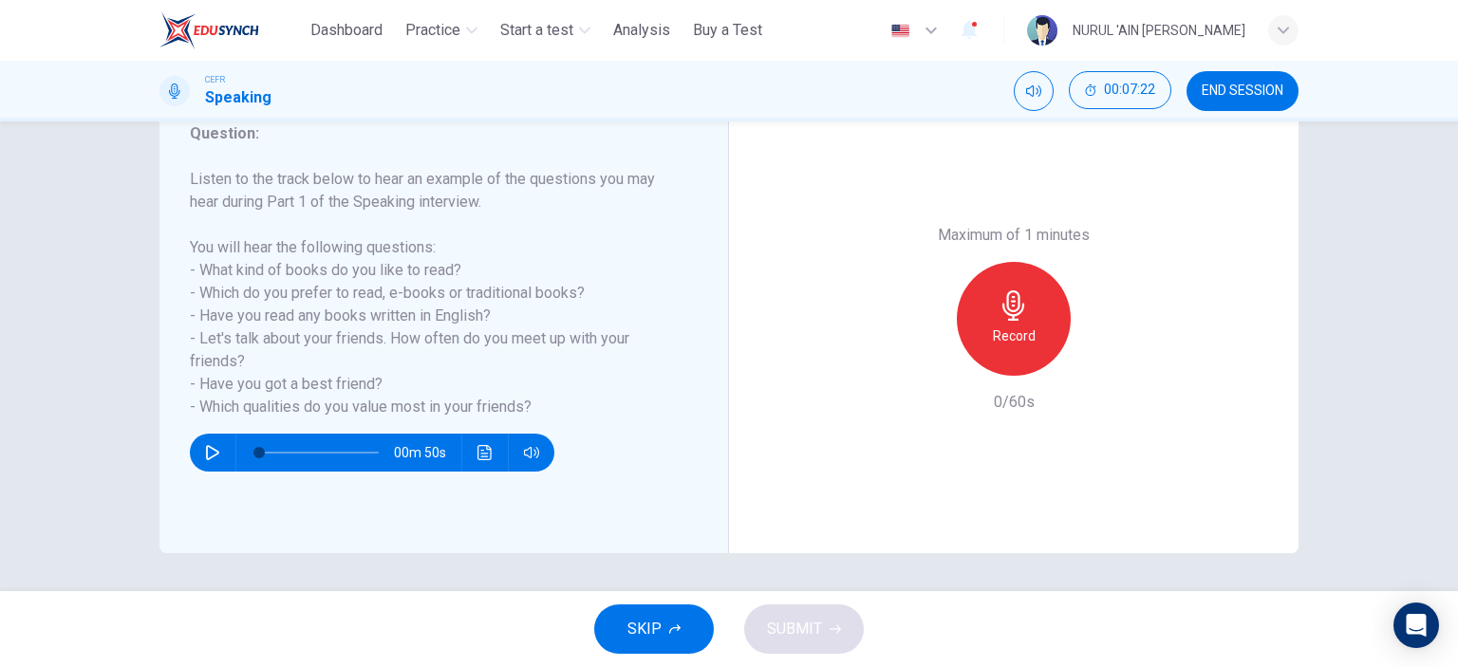
click at [1015, 321] on div "Record" at bounding box center [1014, 319] width 114 height 114
click at [992, 292] on div "Stop" at bounding box center [1014, 319] width 114 height 114
click at [926, 358] on icon "button" at bounding box center [926, 360] width 17 height 17
click at [1004, 305] on icon "button" at bounding box center [1014, 305] width 30 height 30
click at [797, 635] on span "SUBMIT" at bounding box center [794, 629] width 55 height 27
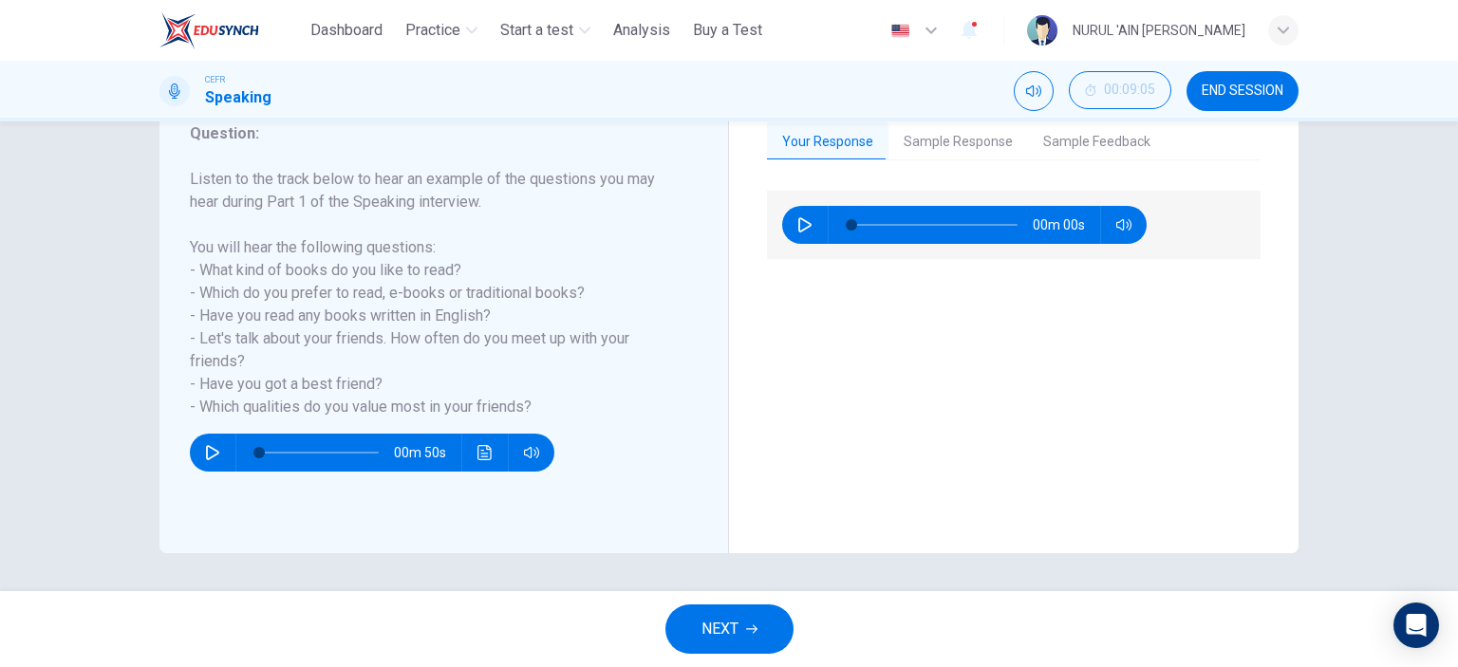
click at [954, 150] on button "Sample Response" at bounding box center [959, 142] width 140 height 40
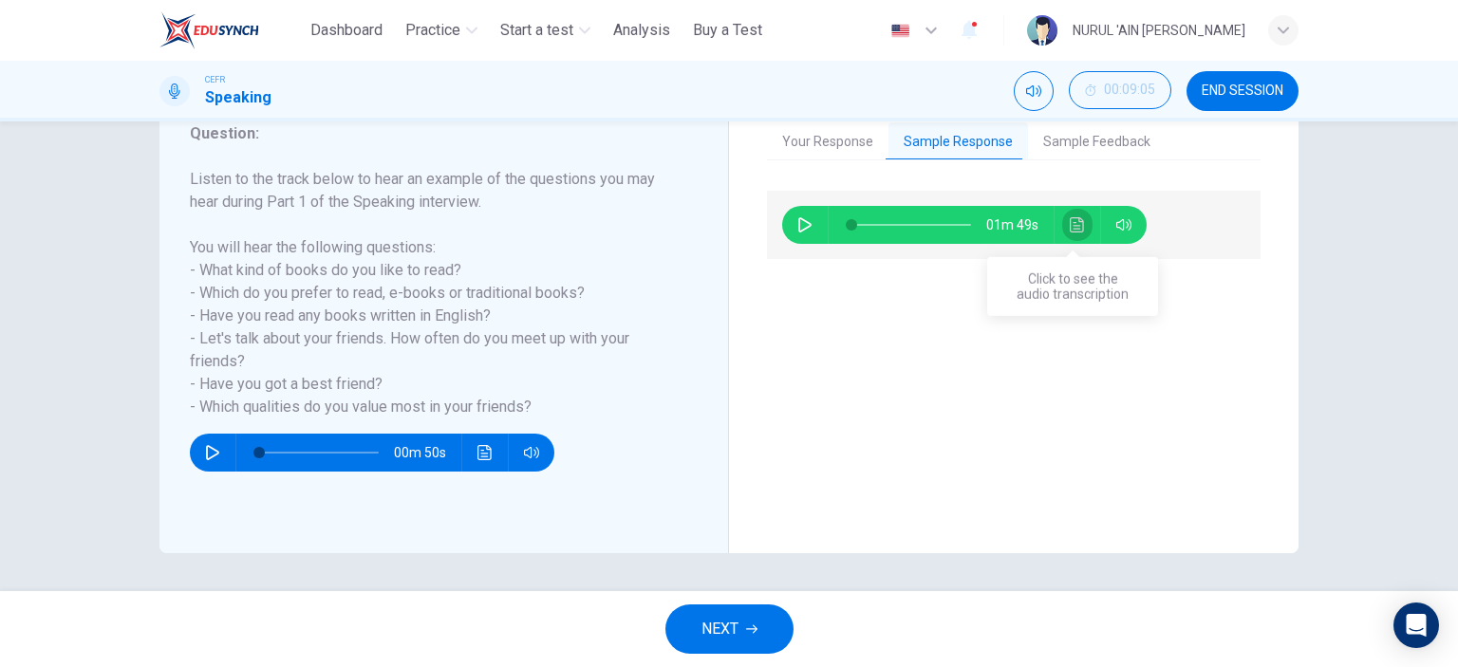
click at [1070, 223] on icon "Click to see the audio transcription" at bounding box center [1077, 224] width 14 height 15
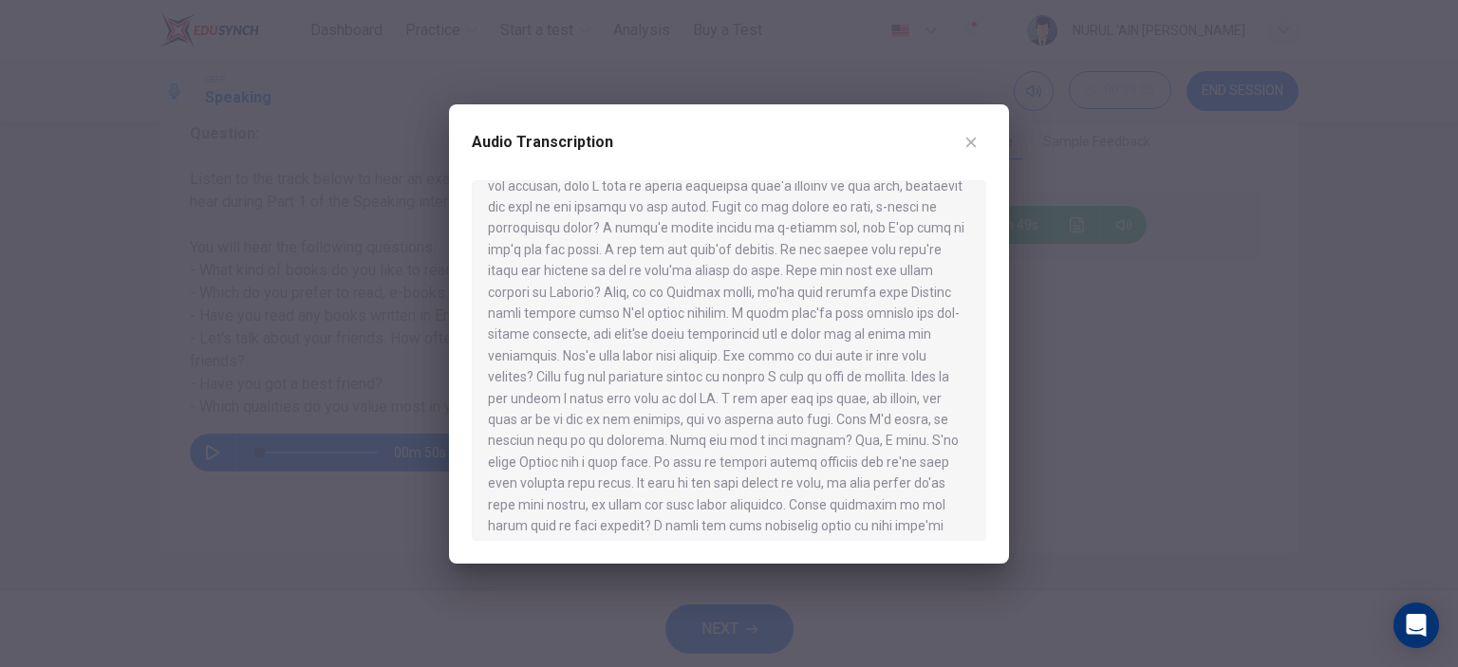
scroll to position [139, 0]
click at [964, 141] on icon "button" at bounding box center [971, 142] width 15 height 15
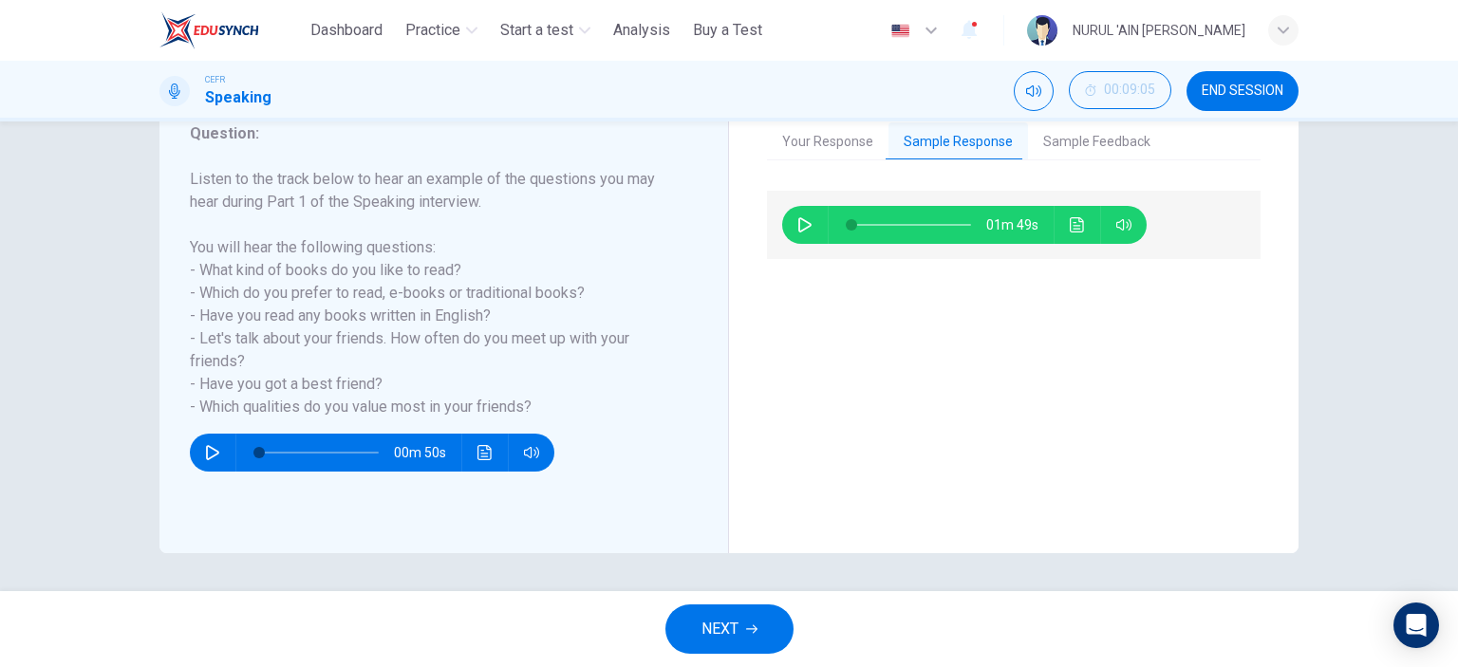
click at [718, 626] on span "NEXT" at bounding box center [720, 629] width 37 height 27
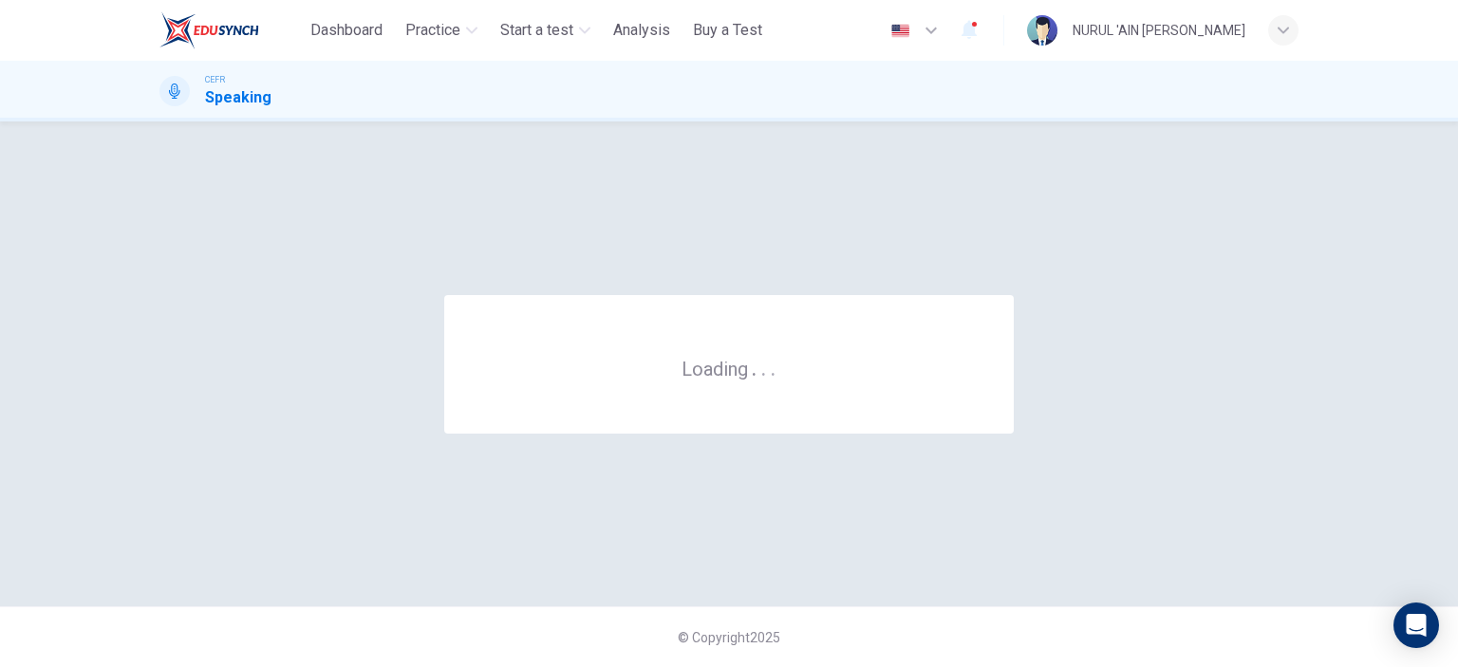
scroll to position [0, 0]
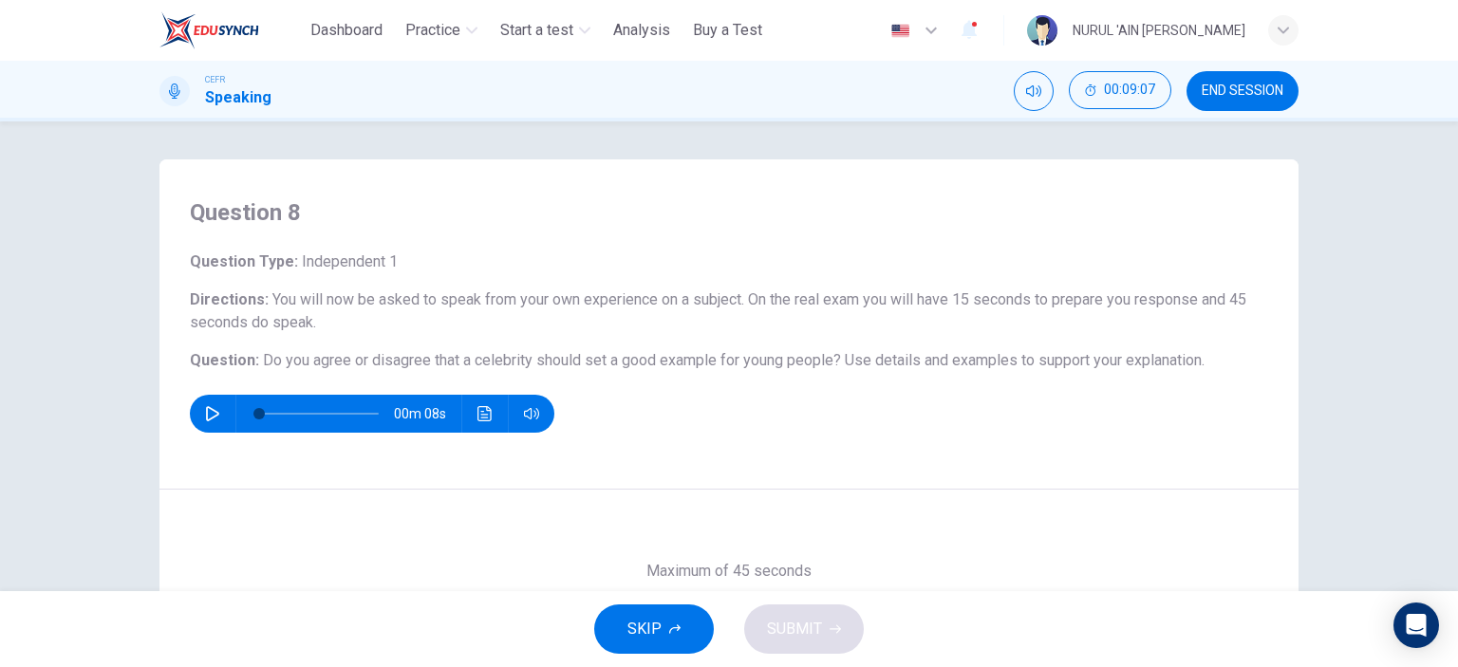
click at [1265, 23] on div "NURUL 'AIN [PERSON_NAME]" at bounding box center [1162, 30] width 271 height 30
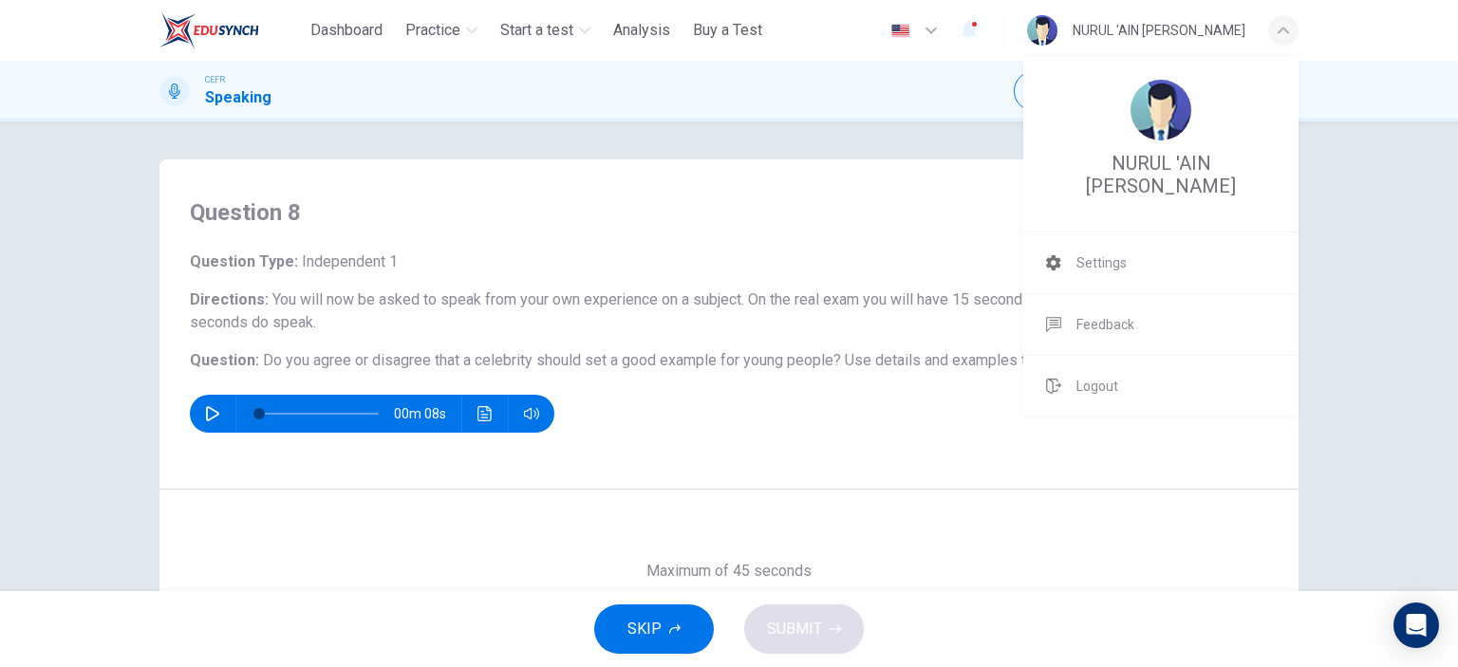
click at [1320, 287] on div at bounding box center [729, 333] width 1458 height 667
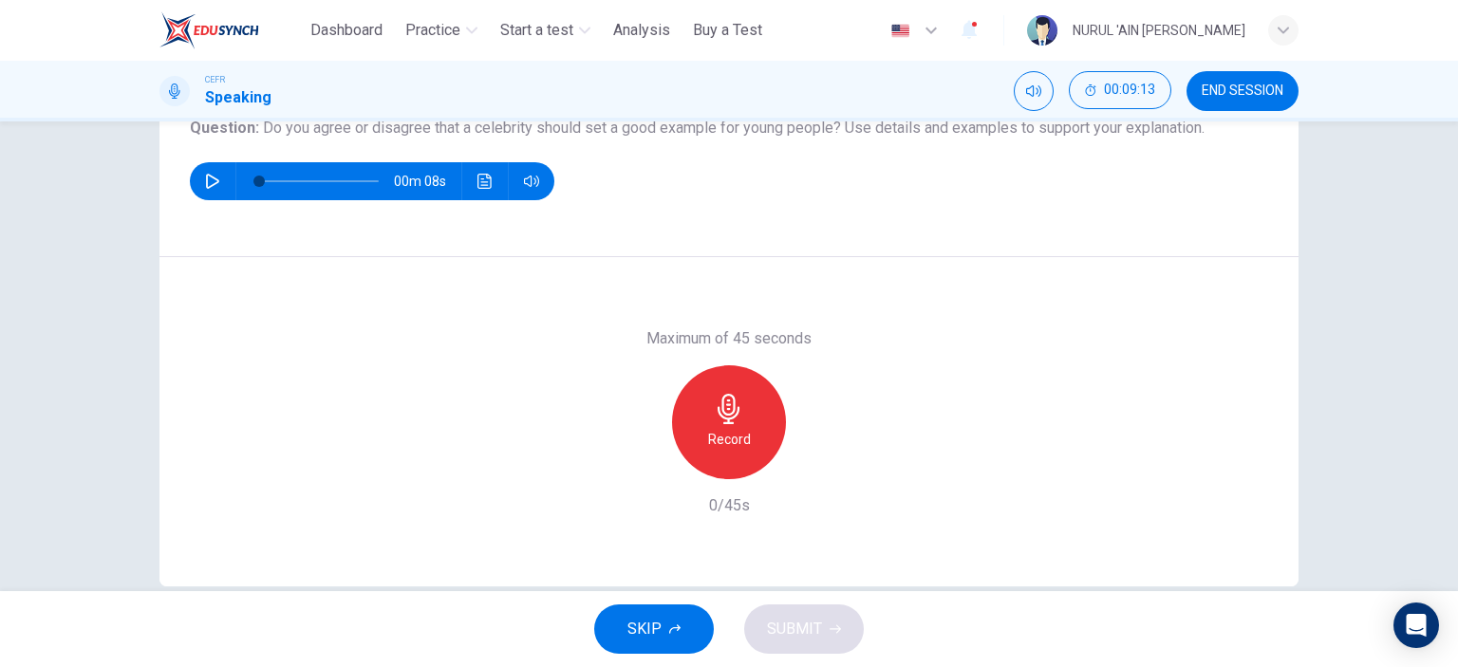
scroll to position [266, 0]
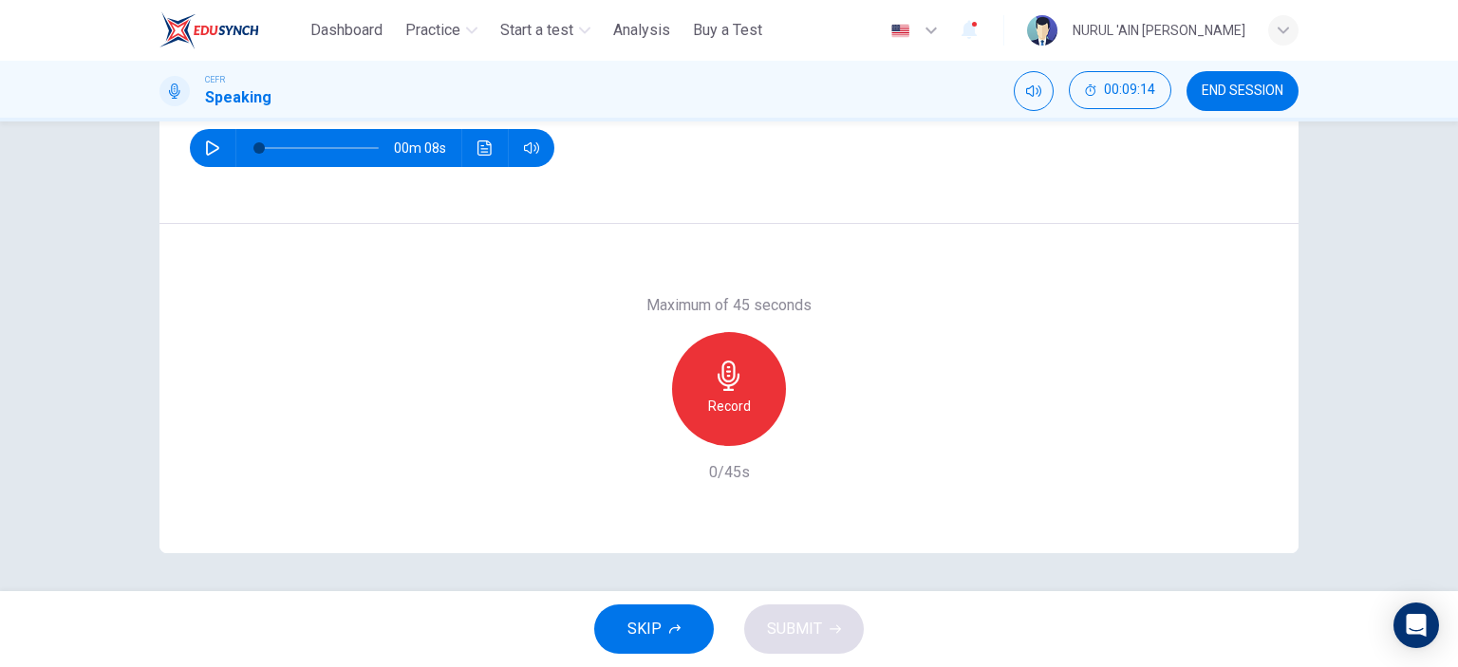
click at [731, 367] on icon "button" at bounding box center [729, 376] width 30 height 30
click at [789, 627] on span "SUBMIT" at bounding box center [794, 629] width 55 height 27
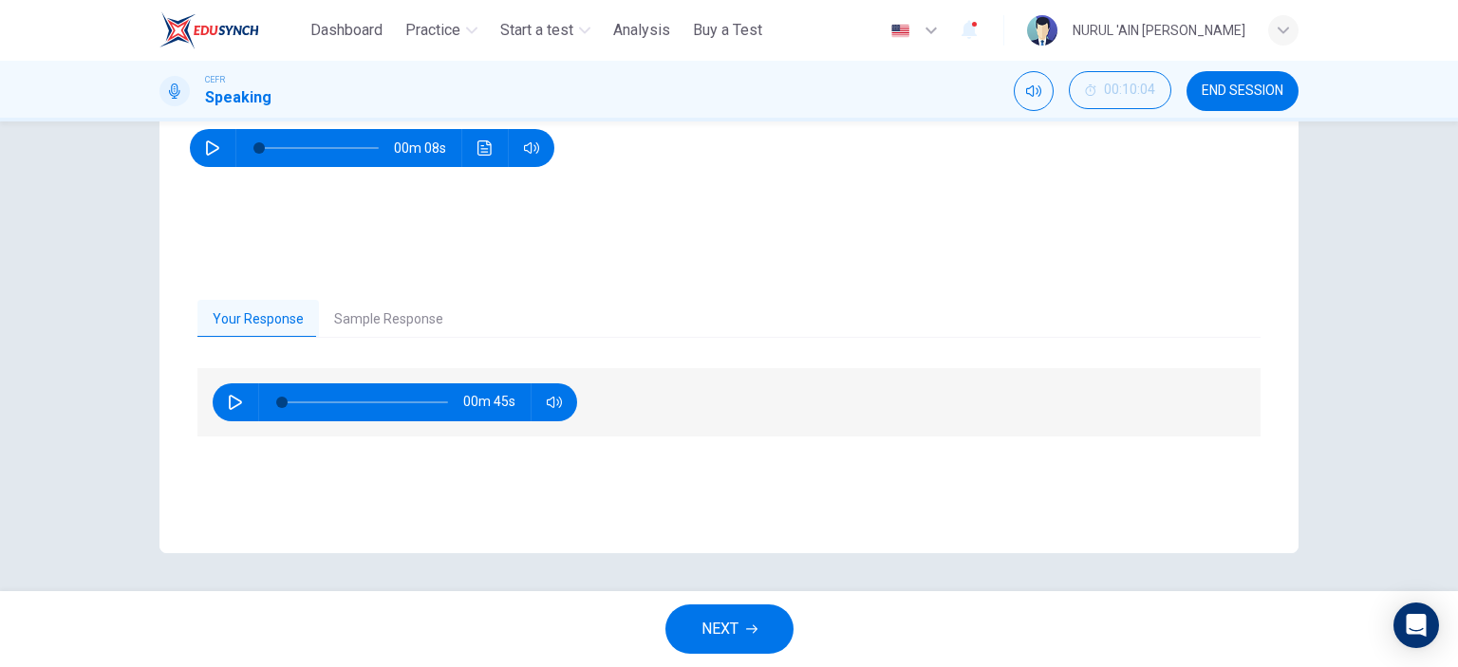
click at [375, 314] on button "Sample Response" at bounding box center [389, 320] width 140 height 40
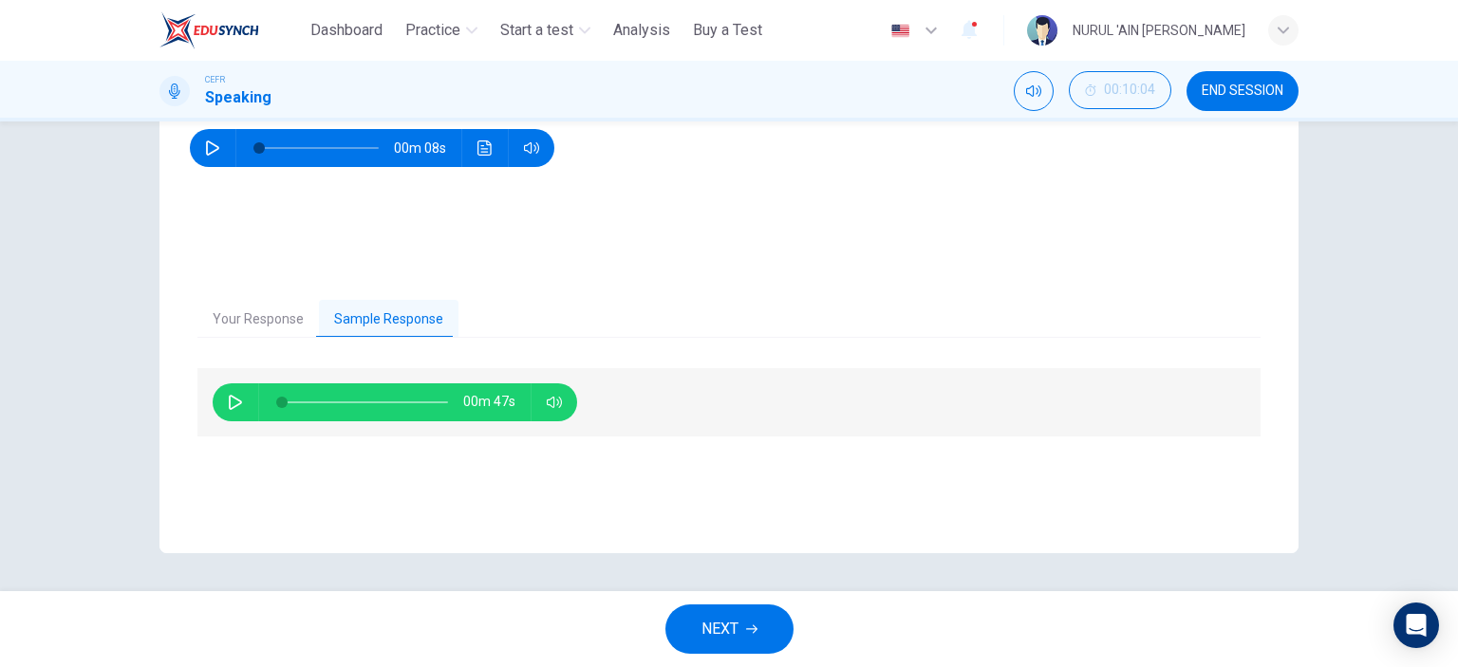
click at [213, 397] on div "00m 47s" at bounding box center [395, 403] width 365 height 38
click at [729, 618] on button "NEXT" at bounding box center [729, 629] width 128 height 49
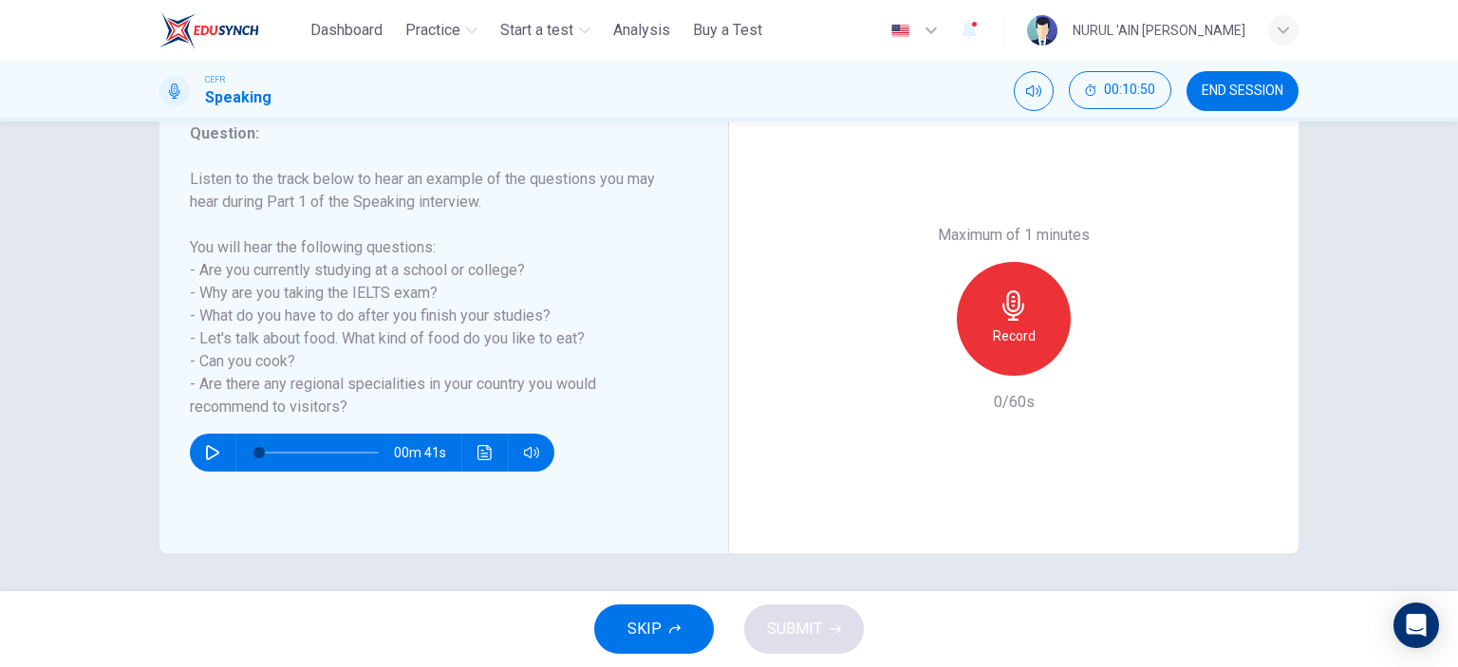
click at [1015, 319] on icon "button" at bounding box center [1014, 305] width 30 height 30
click at [817, 630] on span "SUBMIT" at bounding box center [794, 629] width 55 height 27
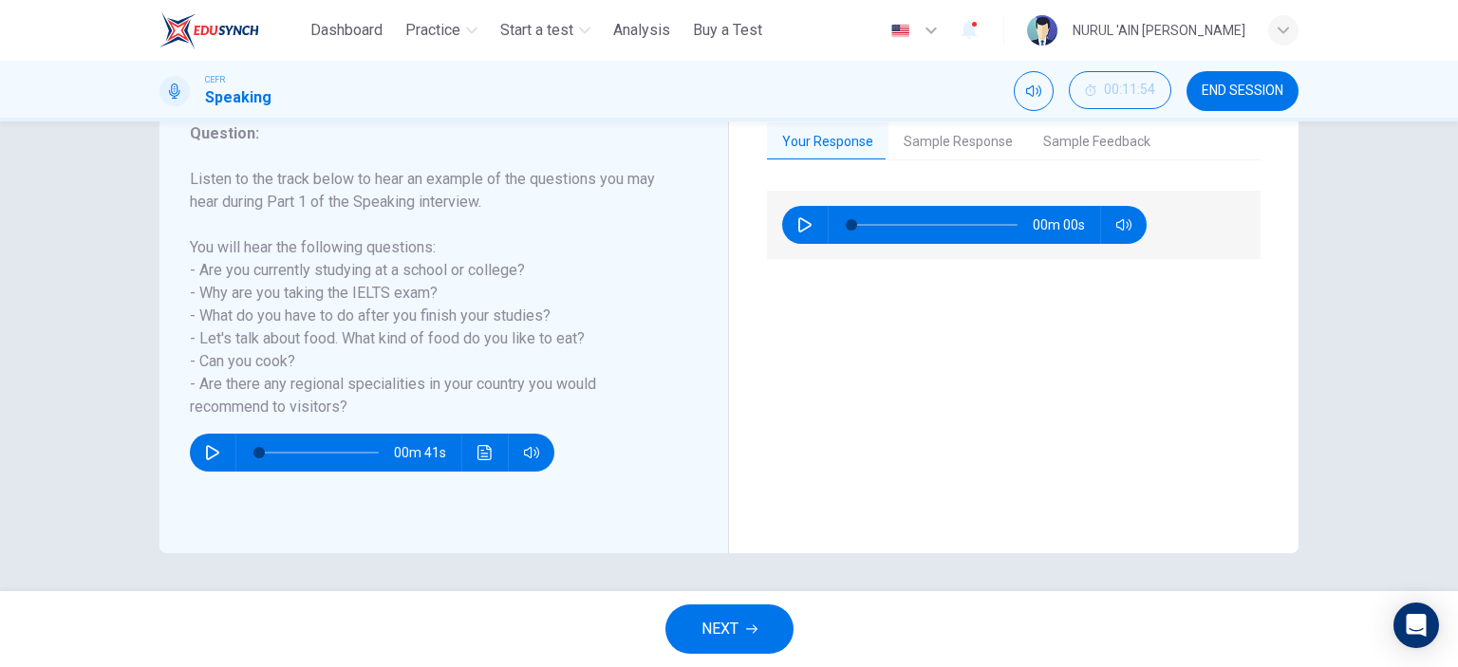
click at [960, 118] on div "CEFR Speaking 00:11:54 END SESSION" at bounding box center [729, 91] width 1458 height 61
click at [952, 137] on button "Sample Response" at bounding box center [959, 142] width 140 height 40
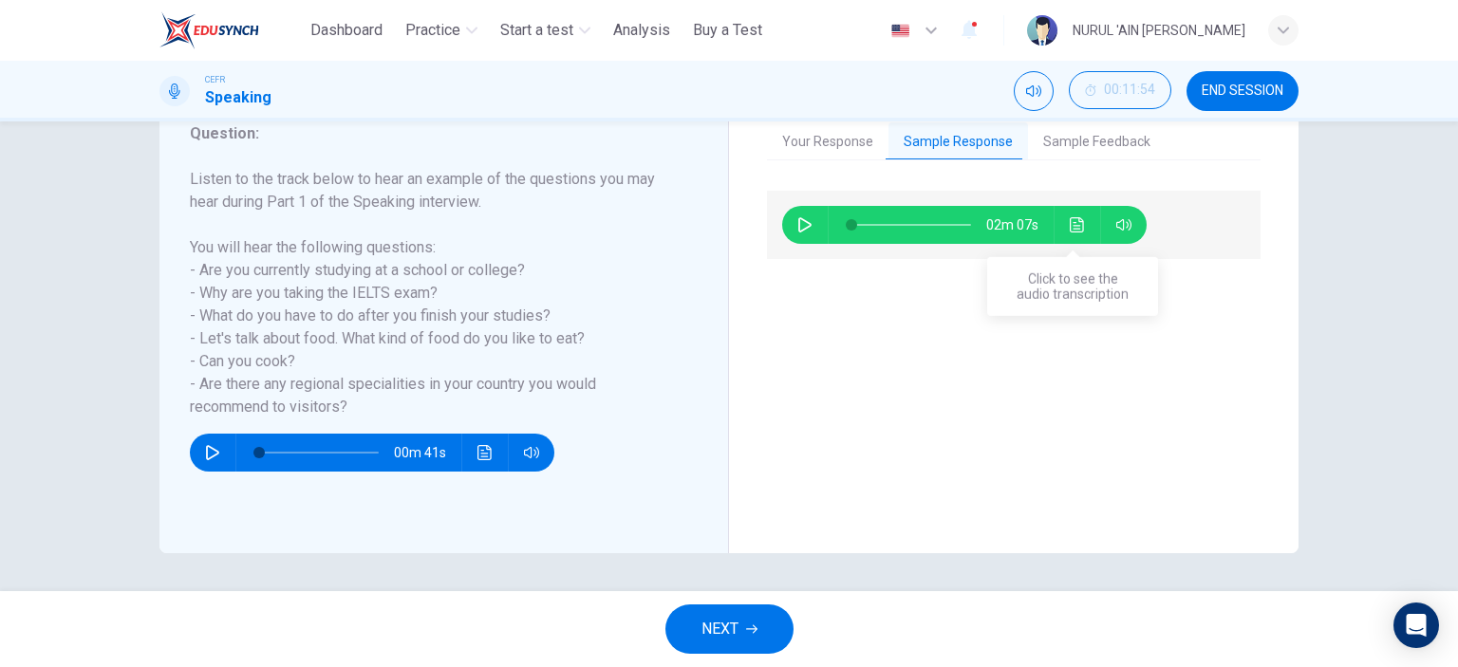
click at [1063, 217] on button "Click to see the audio transcription" at bounding box center [1077, 225] width 30 height 38
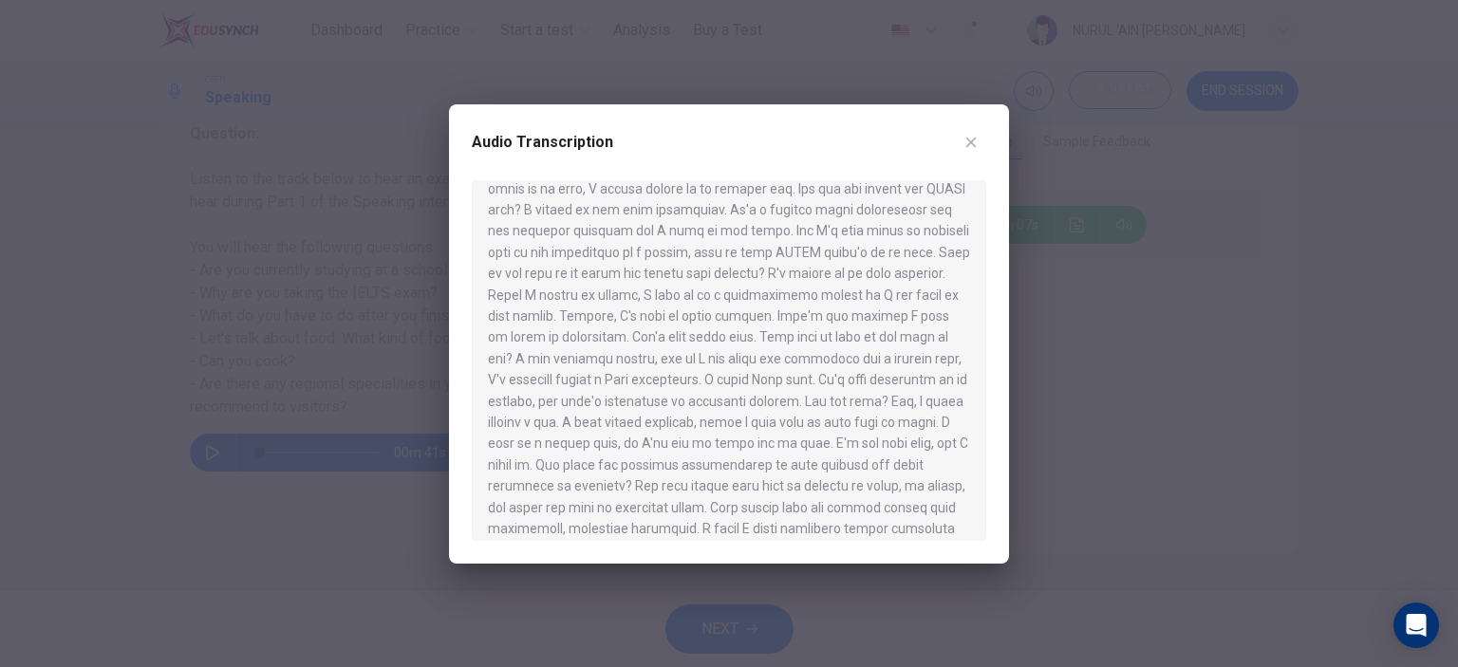
scroll to position [118, 0]
click at [964, 141] on icon "button" at bounding box center [971, 142] width 15 height 15
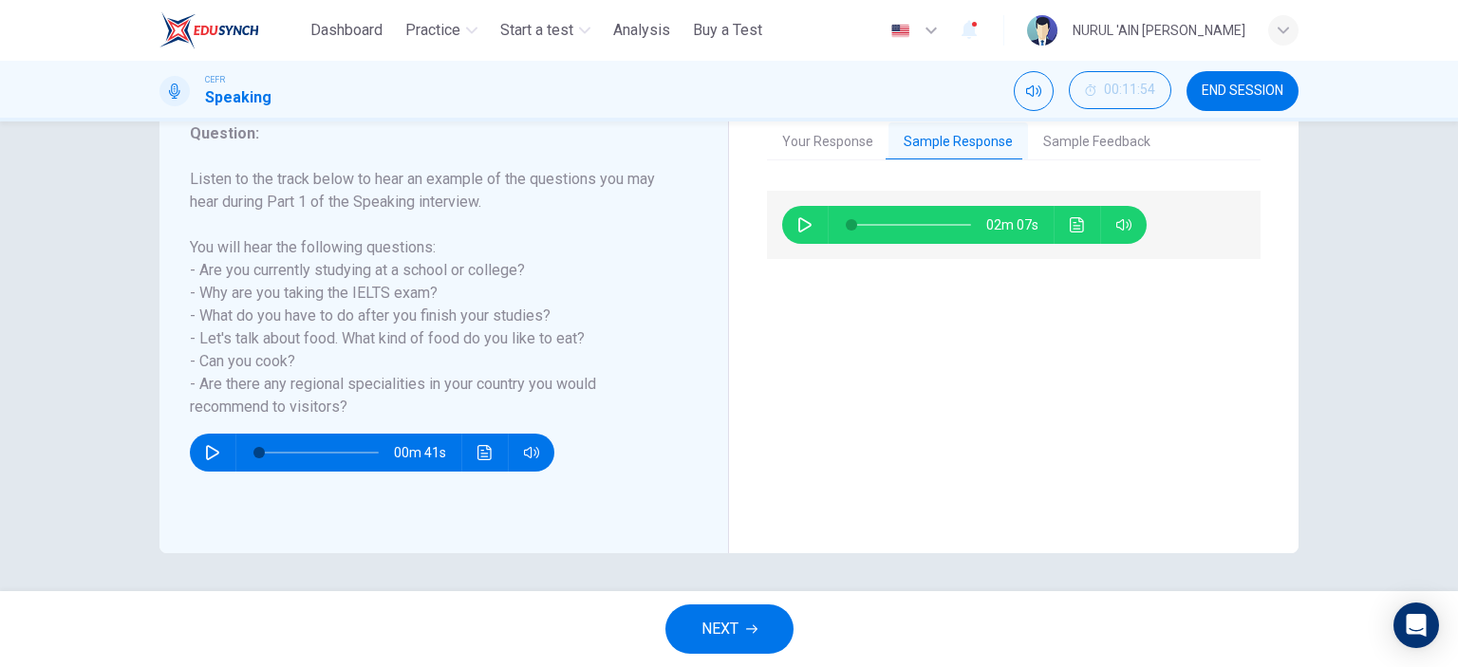
drag, startPoint x: 1216, startPoint y: 94, endPoint x: 805, endPoint y: 86, distance: 411.1
click at [1216, 93] on span "END SESSION" at bounding box center [1243, 91] width 82 height 15
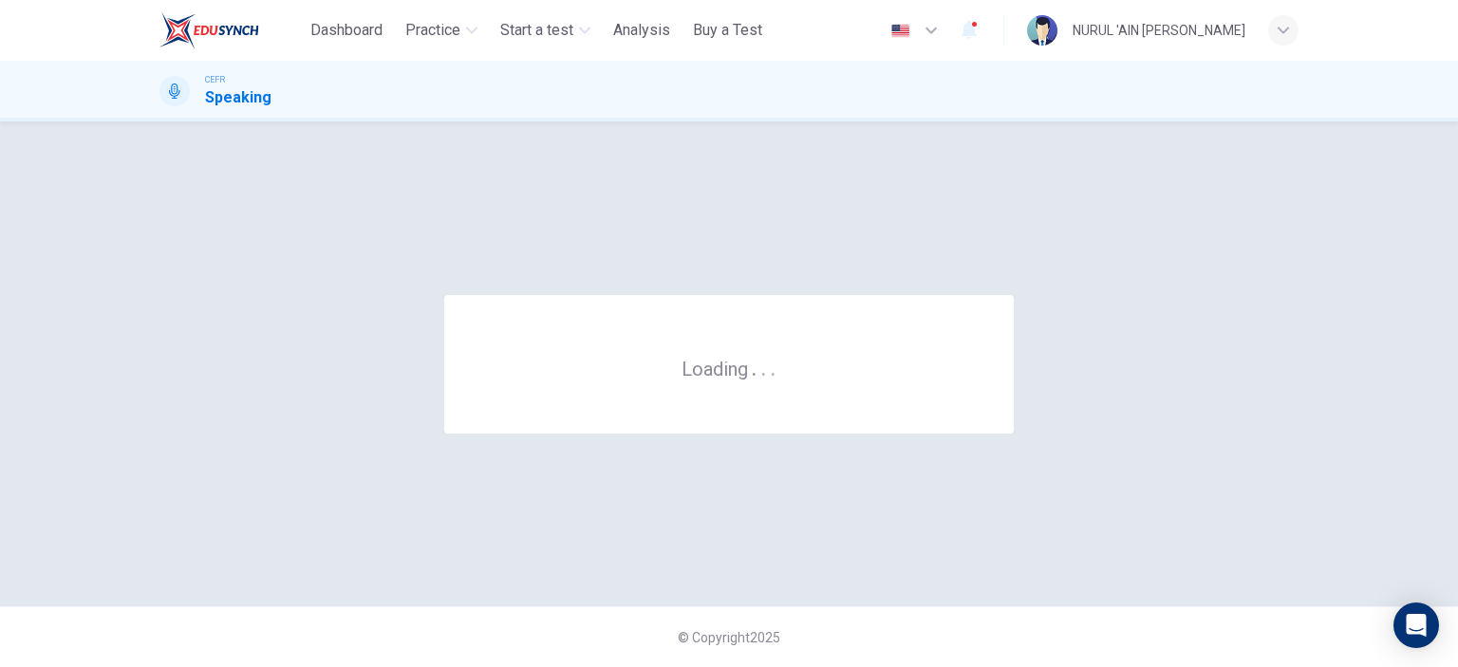
scroll to position [0, 0]
